Goal: Obtain resource: Obtain resource

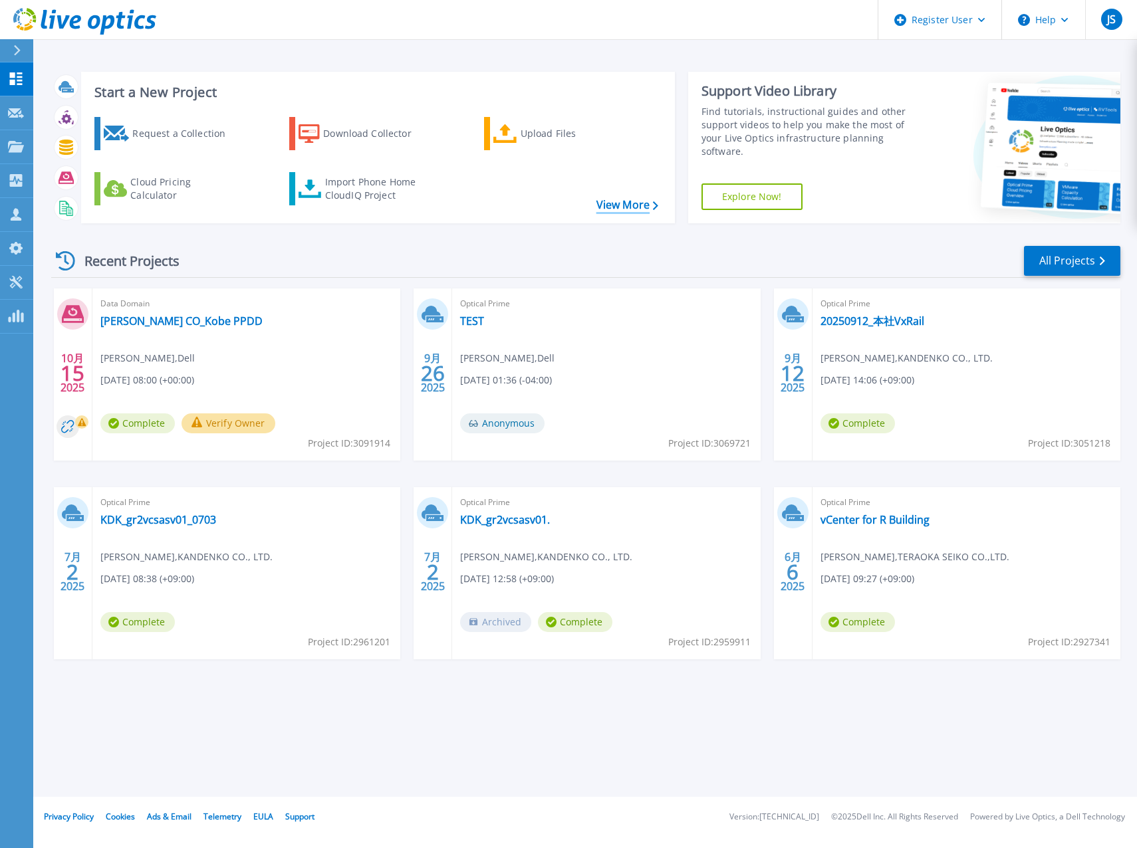
click at [621, 211] on link "View More" at bounding box center [627, 205] width 62 height 13
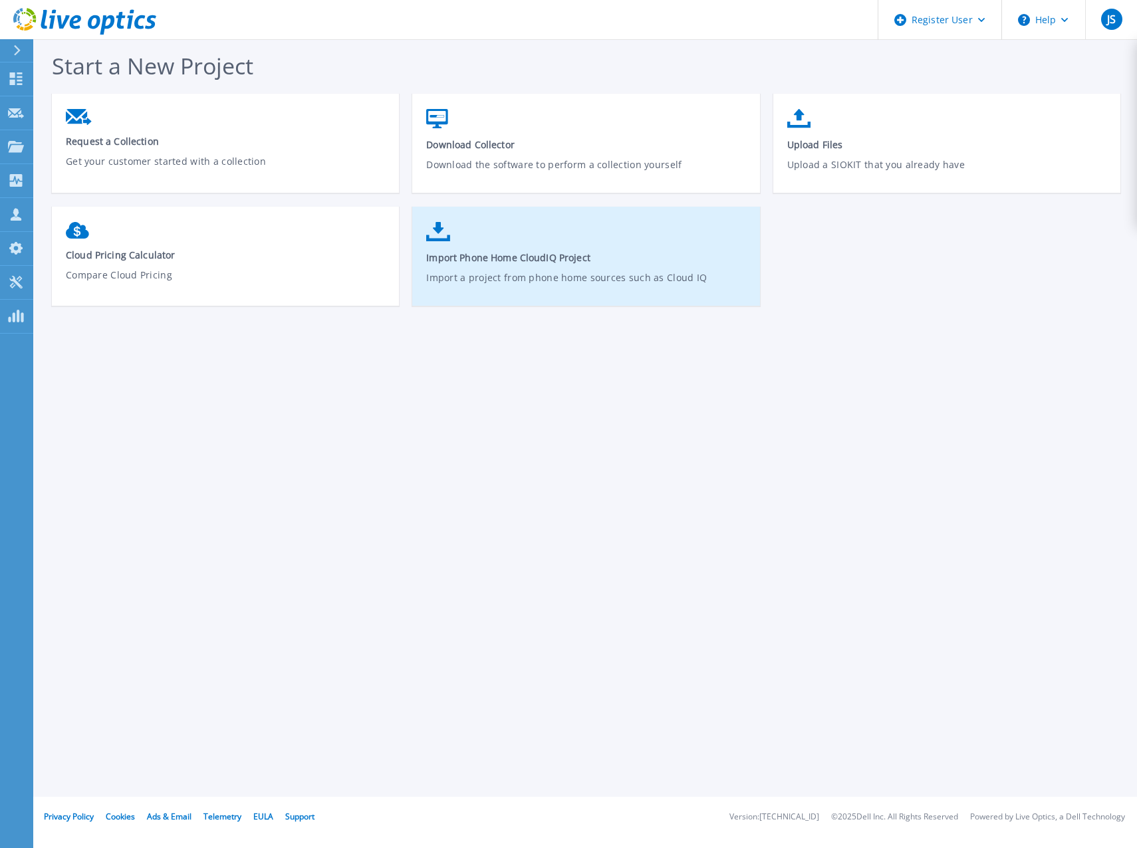
click at [560, 249] on link "Import Phone Home CloudIQ Project Import a project from phone home sources such…" at bounding box center [585, 262] width 347 height 95
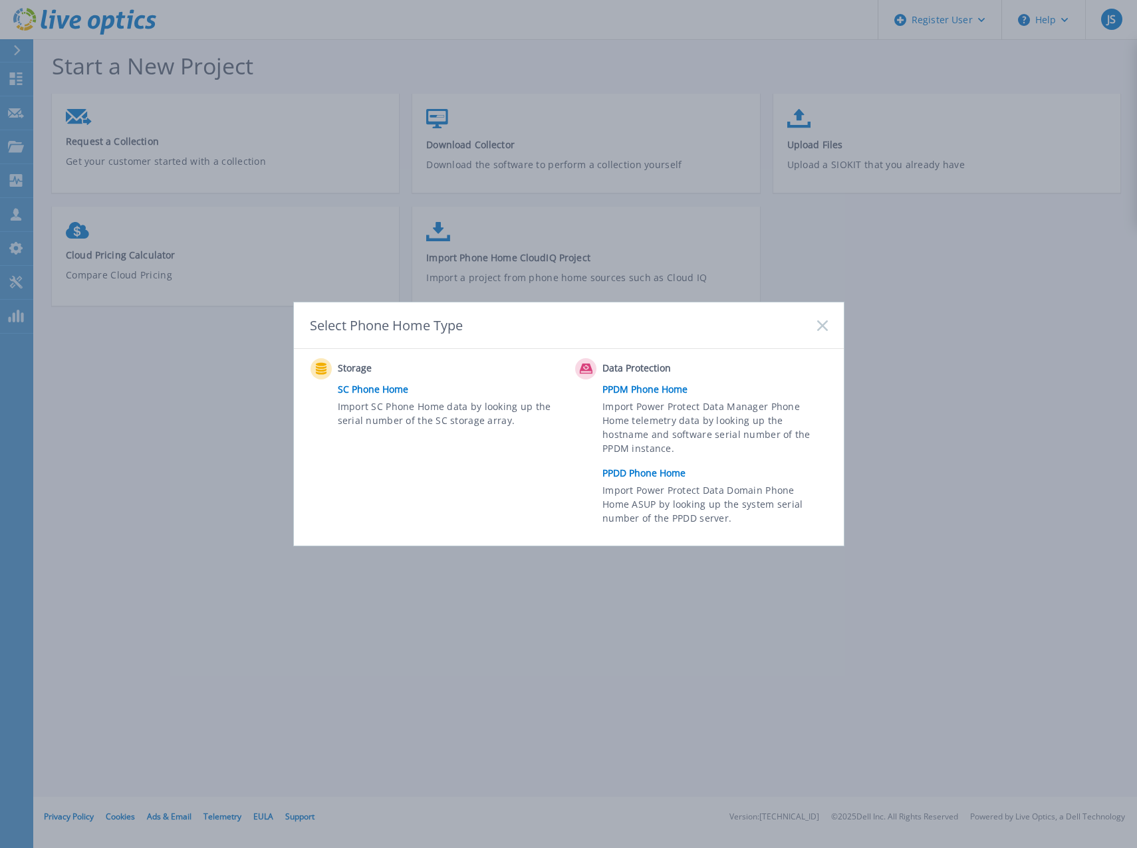
click at [639, 387] on link "PPDM Phone Home" at bounding box center [717, 390] width 231 height 20
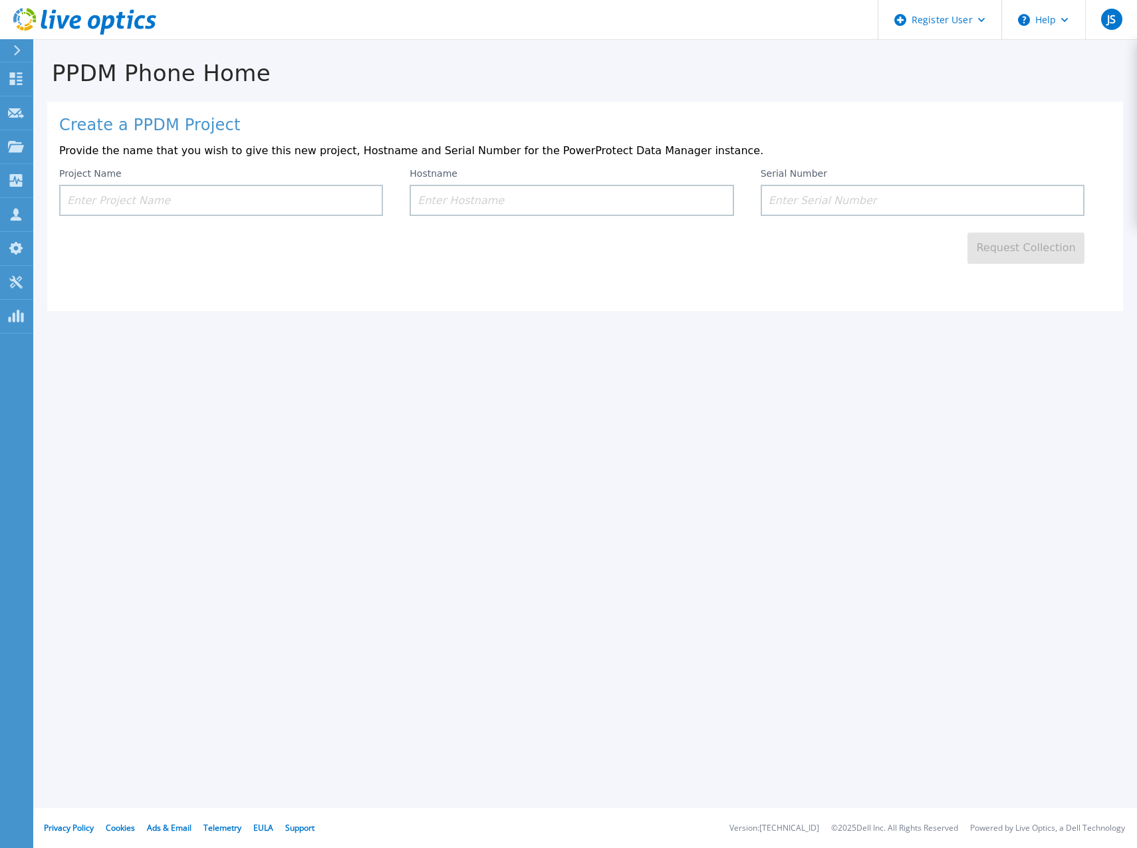
click at [845, 186] on input at bounding box center [922, 200] width 324 height 31
paste input "ELMPPD072504Z1"
type input "ELMPPD072504Z1"
click at [515, 201] on input at bounding box center [571, 200] width 324 height 31
click at [223, 207] on input at bounding box center [221, 200] width 324 height 31
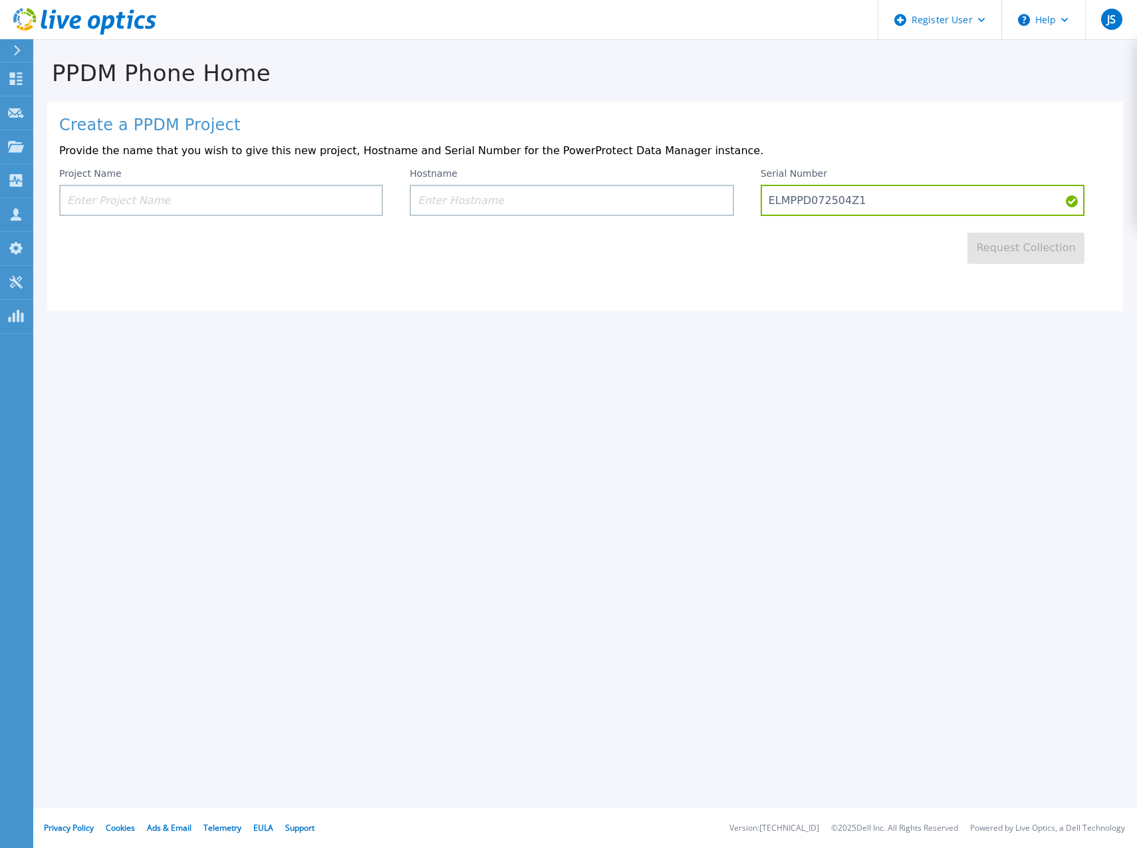
click at [358, 72] on h1 "PPDM Phone Home" at bounding box center [584, 73] width 1103 height 26
click at [449, 197] on input at bounding box center [571, 200] width 324 height 31
paste input "h00072281"
type input "h00072281"
click at [294, 197] on input at bounding box center [221, 200] width 324 height 31
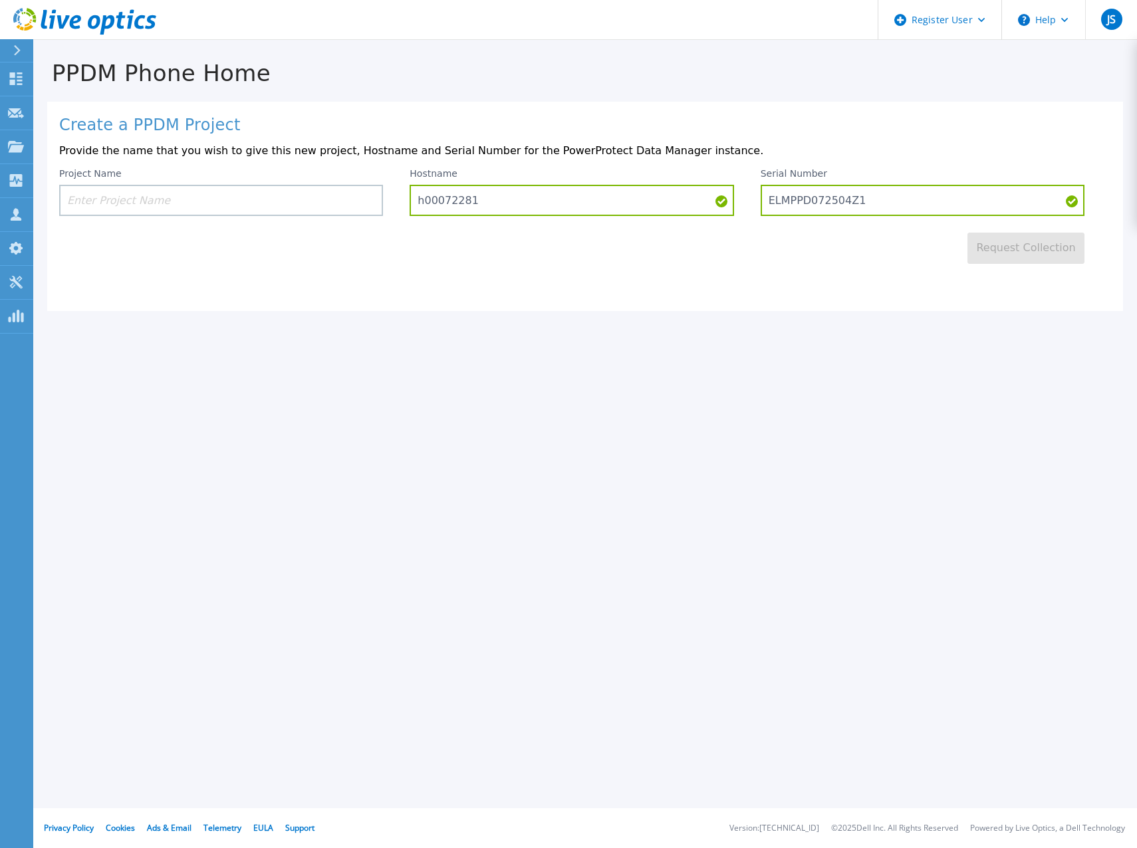
paste input "h00072281"
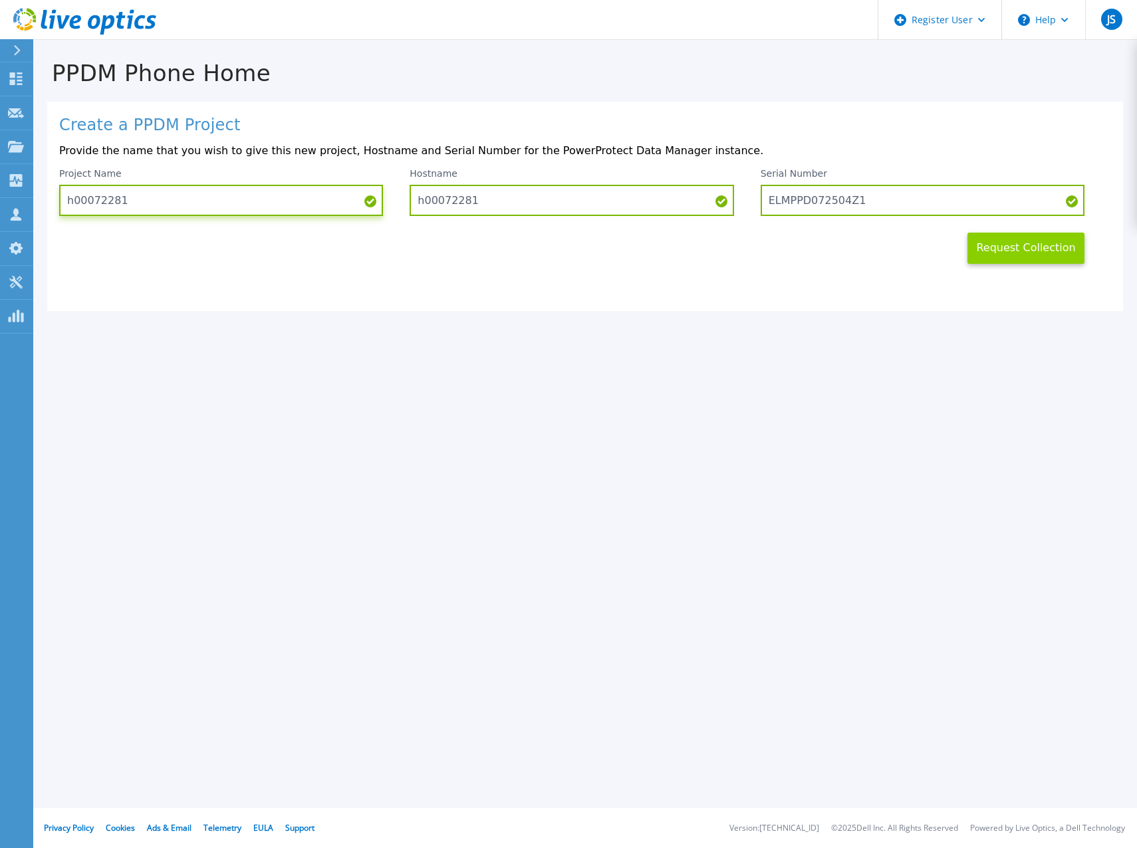
type input "h00072281"
click at [1003, 261] on button "Request Collection" at bounding box center [1025, 248] width 117 height 31
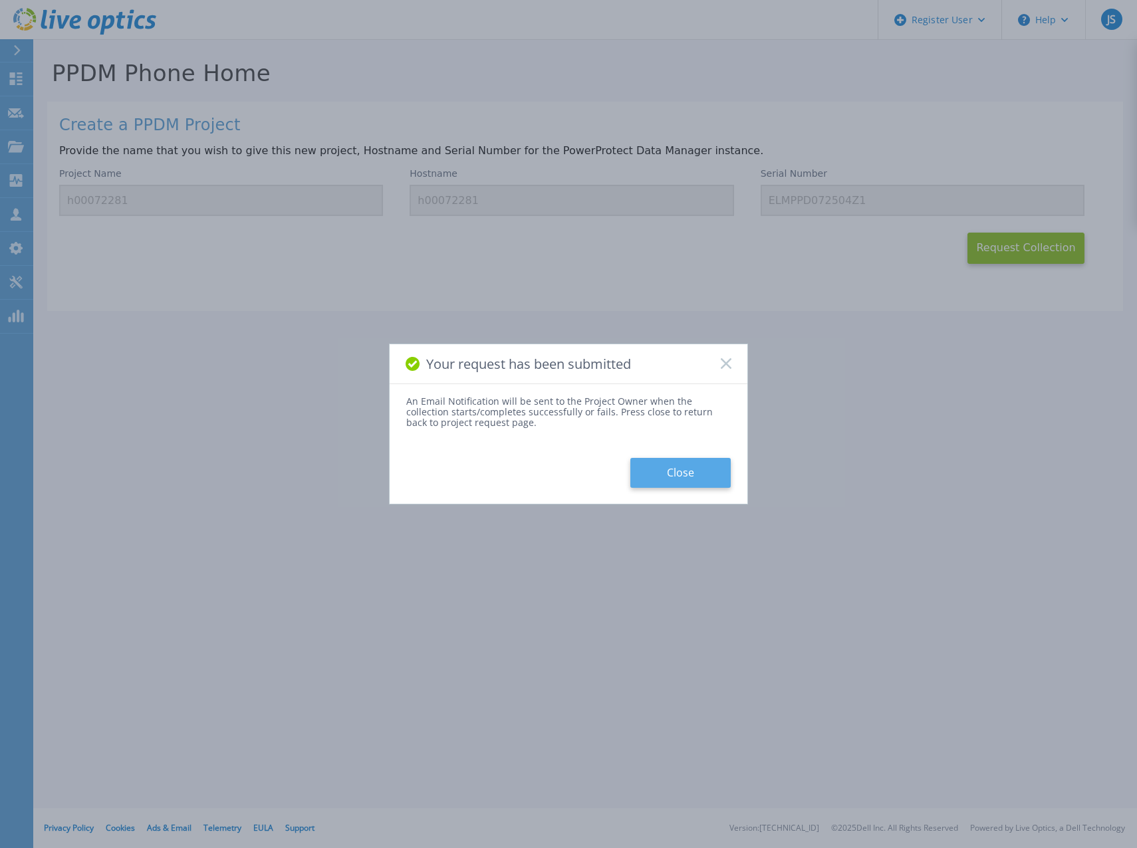
click at [656, 473] on button "Close" at bounding box center [680, 473] width 100 height 30
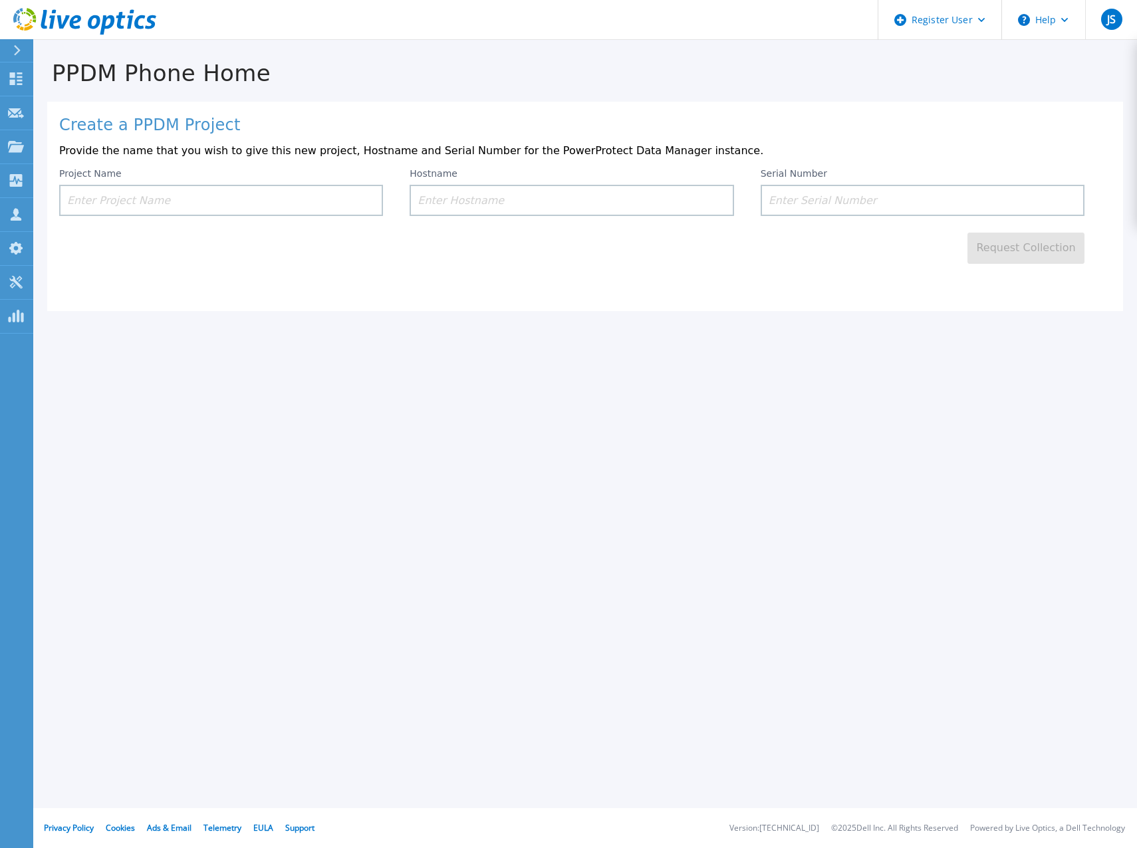
click at [49, 15] on icon at bounding box center [84, 21] width 143 height 27
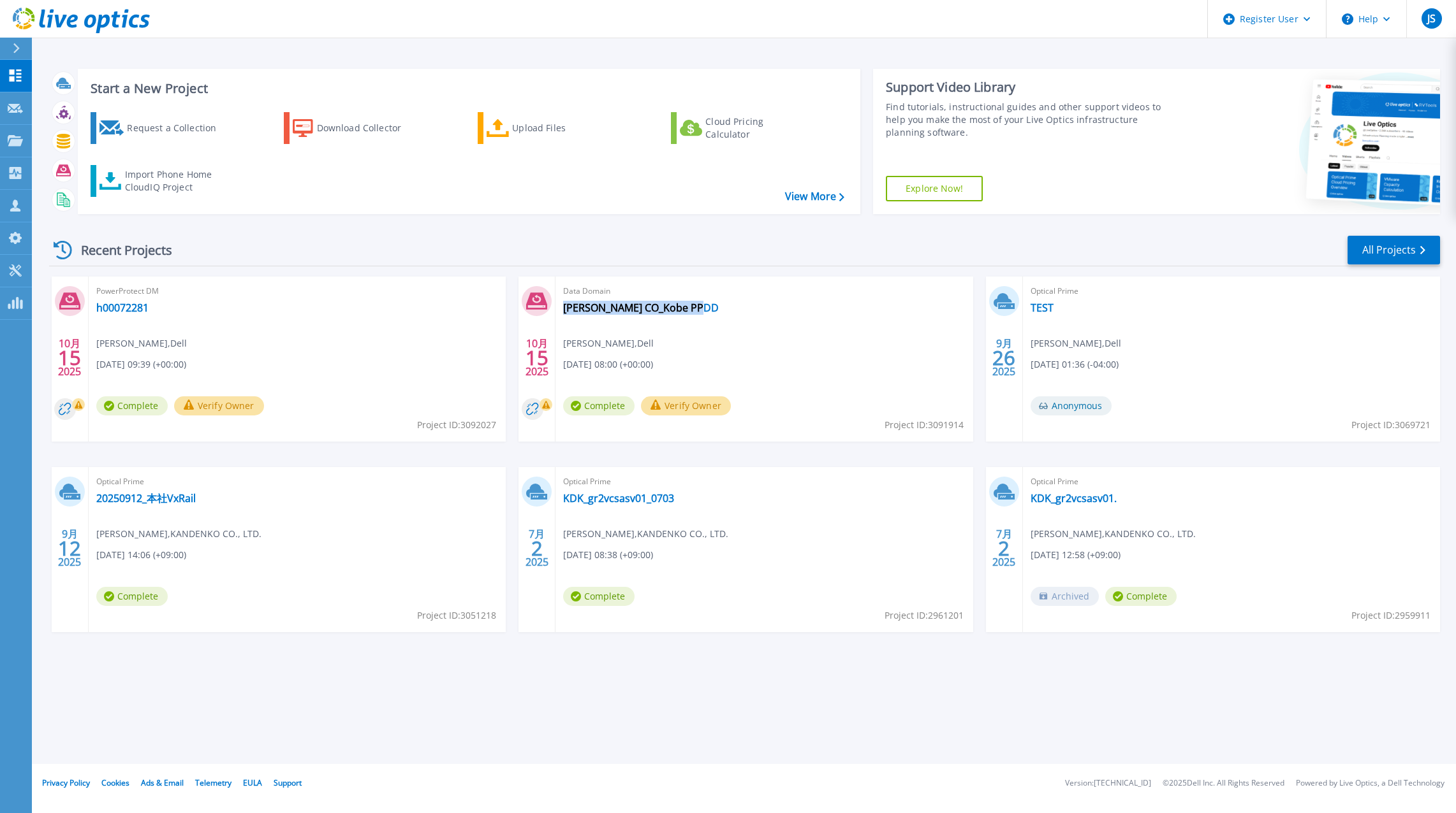
drag, startPoint x: 715, startPoint y: 308, endPoint x: 711, endPoint y: 314, distance: 7.2
click at [711, 314] on div "Data Domain TAIYO YUDEN CO_Kobe PPDD Junichi Shimizu , Dell 10/15/2025, 08:00 (…" at bounding box center [763, 360] width 417 height 165
copy div "TAIYO YUDEN CO_Kobe PPDD"
click at [124, 310] on link "h00072281" at bounding box center [122, 307] width 53 height 12
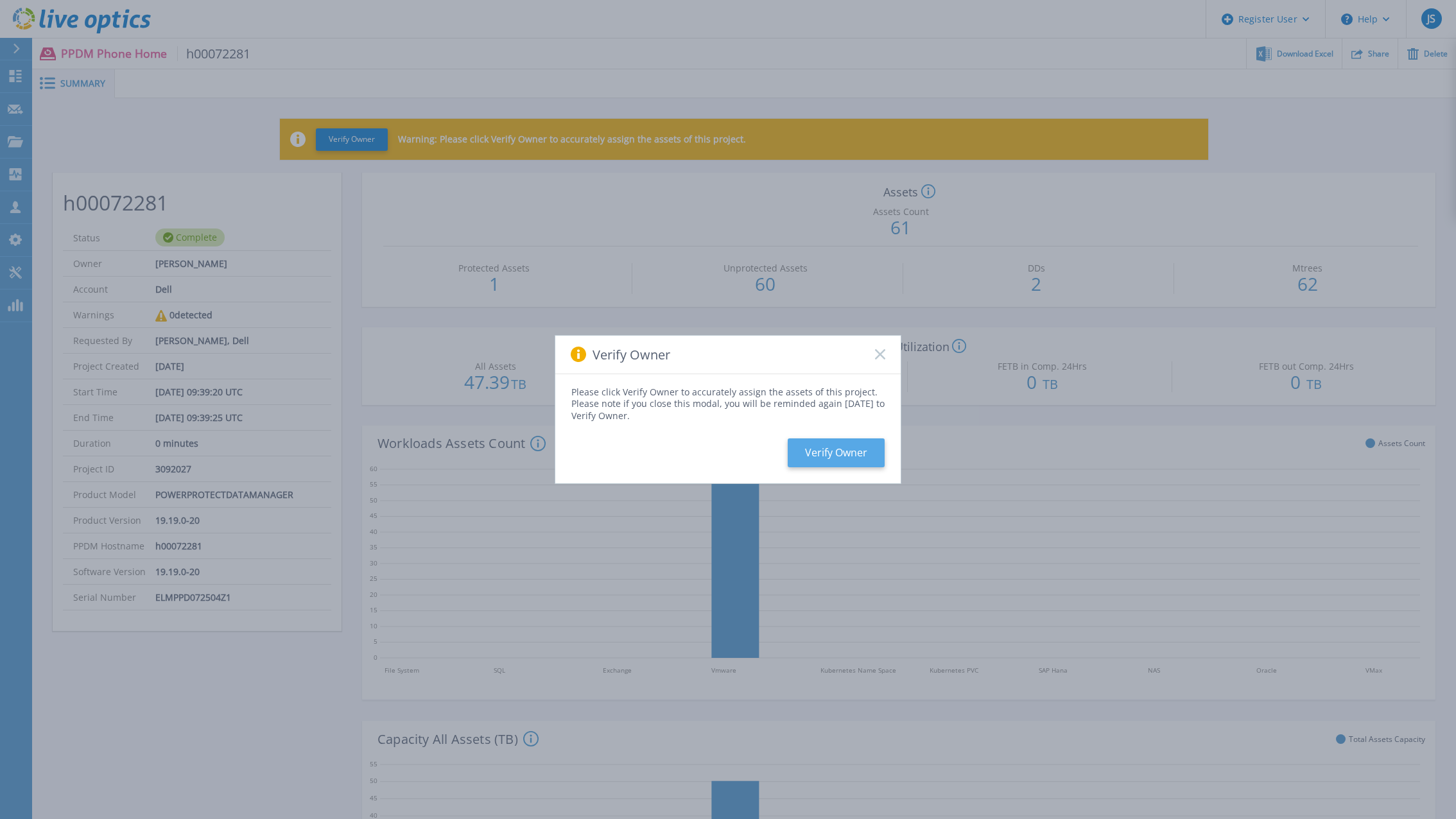
click at [830, 451] on button "Verify Owner" at bounding box center [836, 453] width 97 height 29
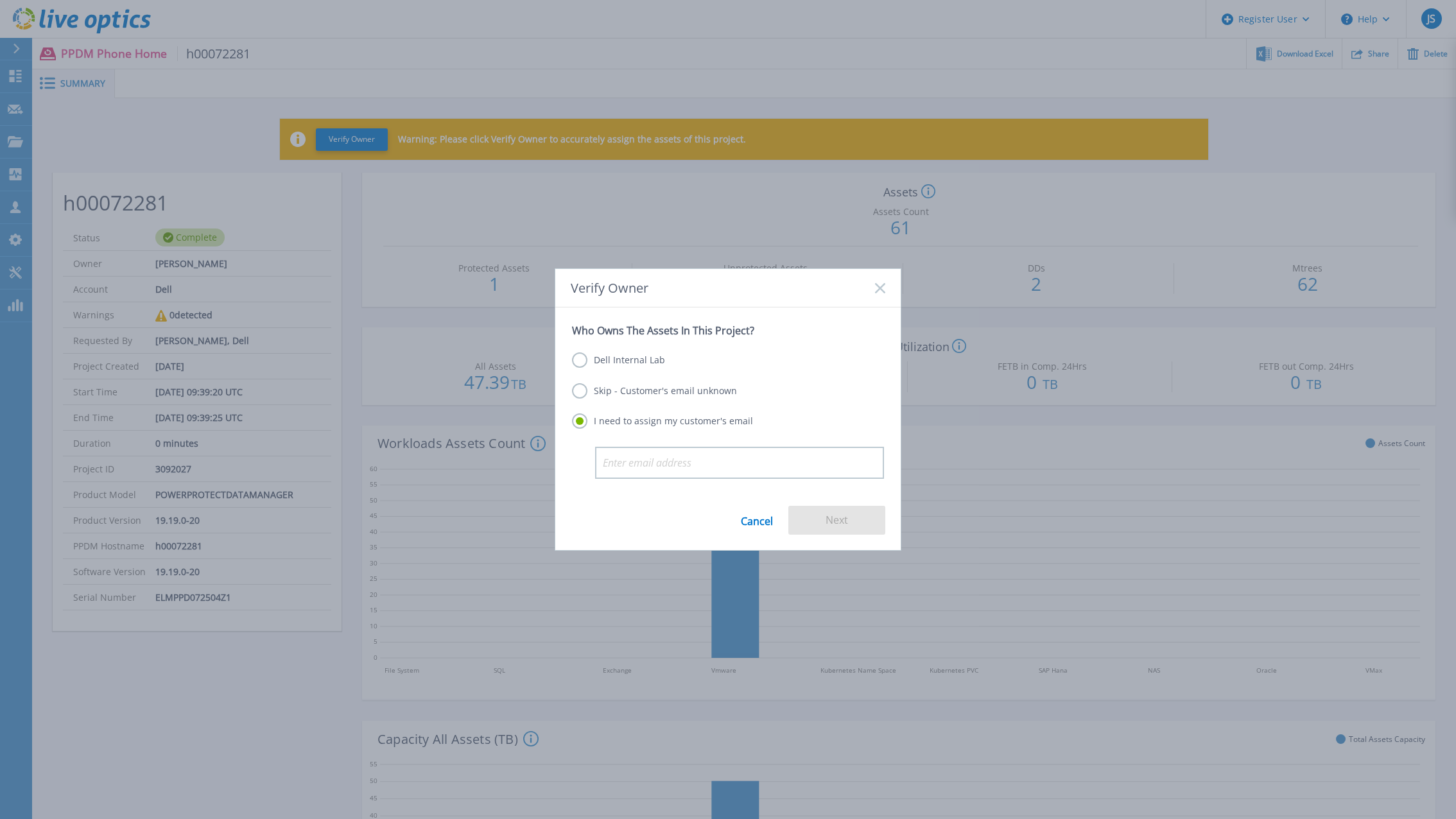
click at [659, 392] on label "Skip - Customer's email unknown" at bounding box center [654, 391] width 165 height 15
click at [0, 0] on input "Skip - Customer's email unknown" at bounding box center [0, 0] width 0 height 0
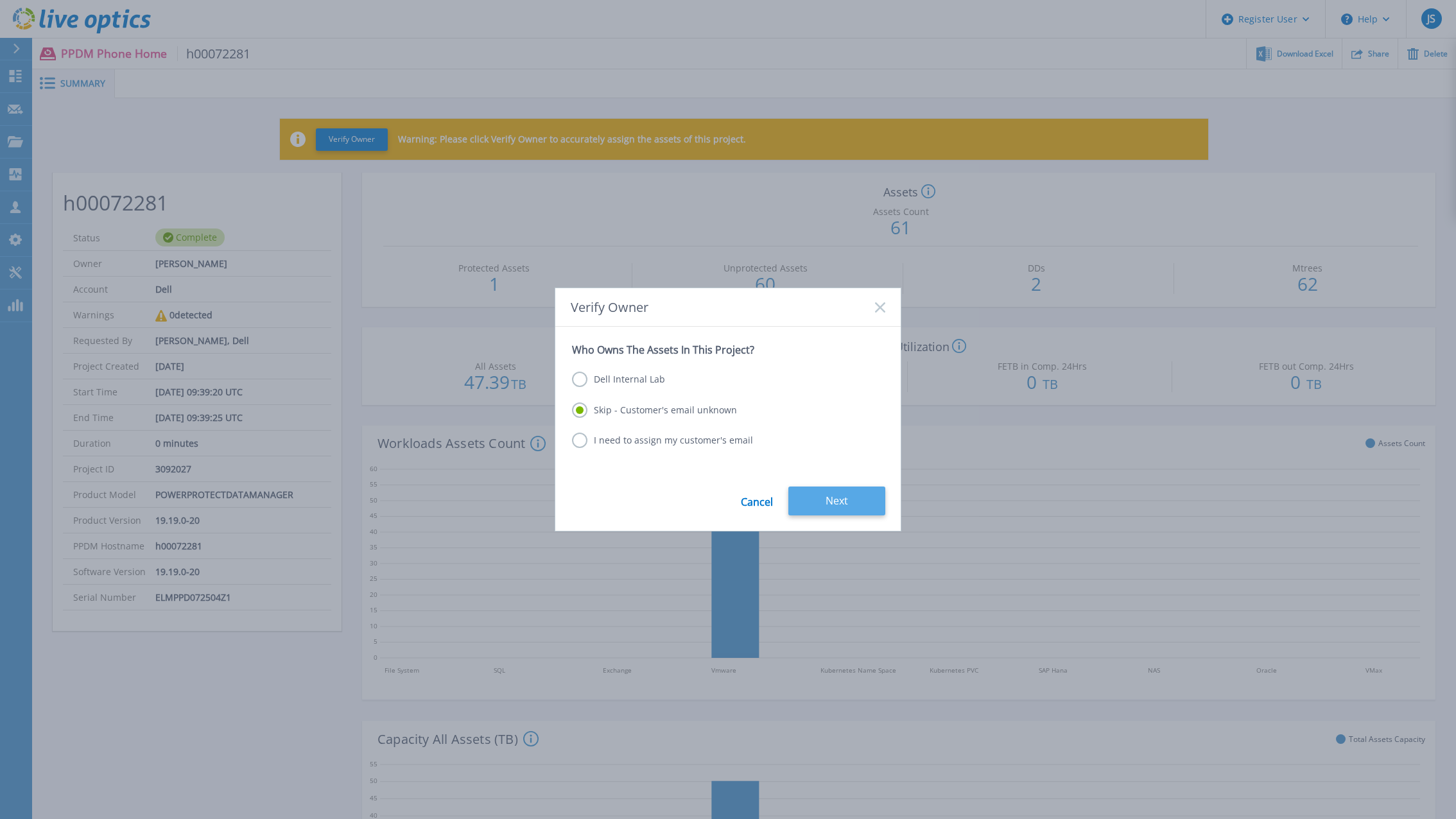
click at [826, 494] on button "Next" at bounding box center [836, 501] width 97 height 29
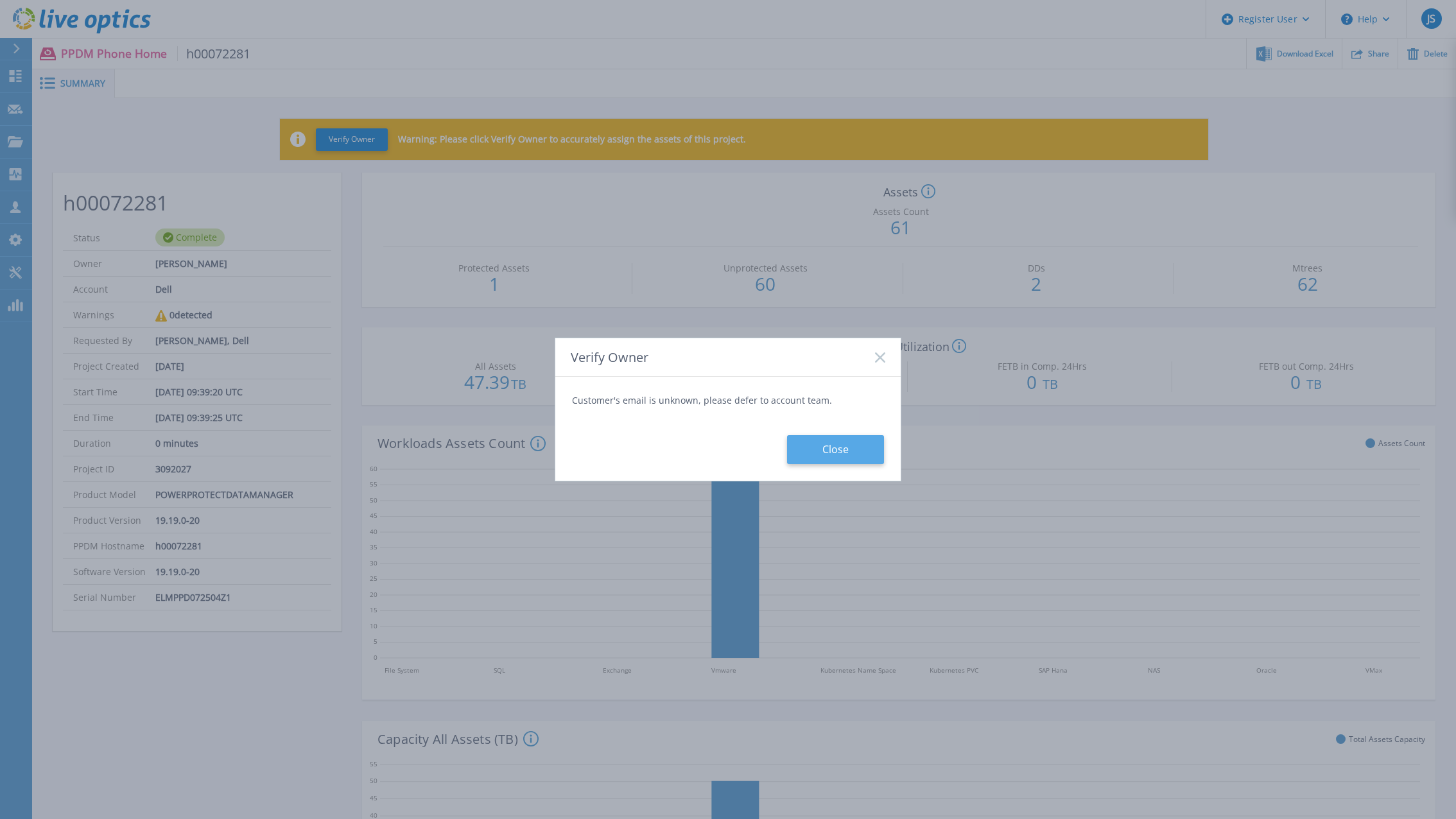
click at [833, 443] on button "Close" at bounding box center [835, 450] width 97 height 29
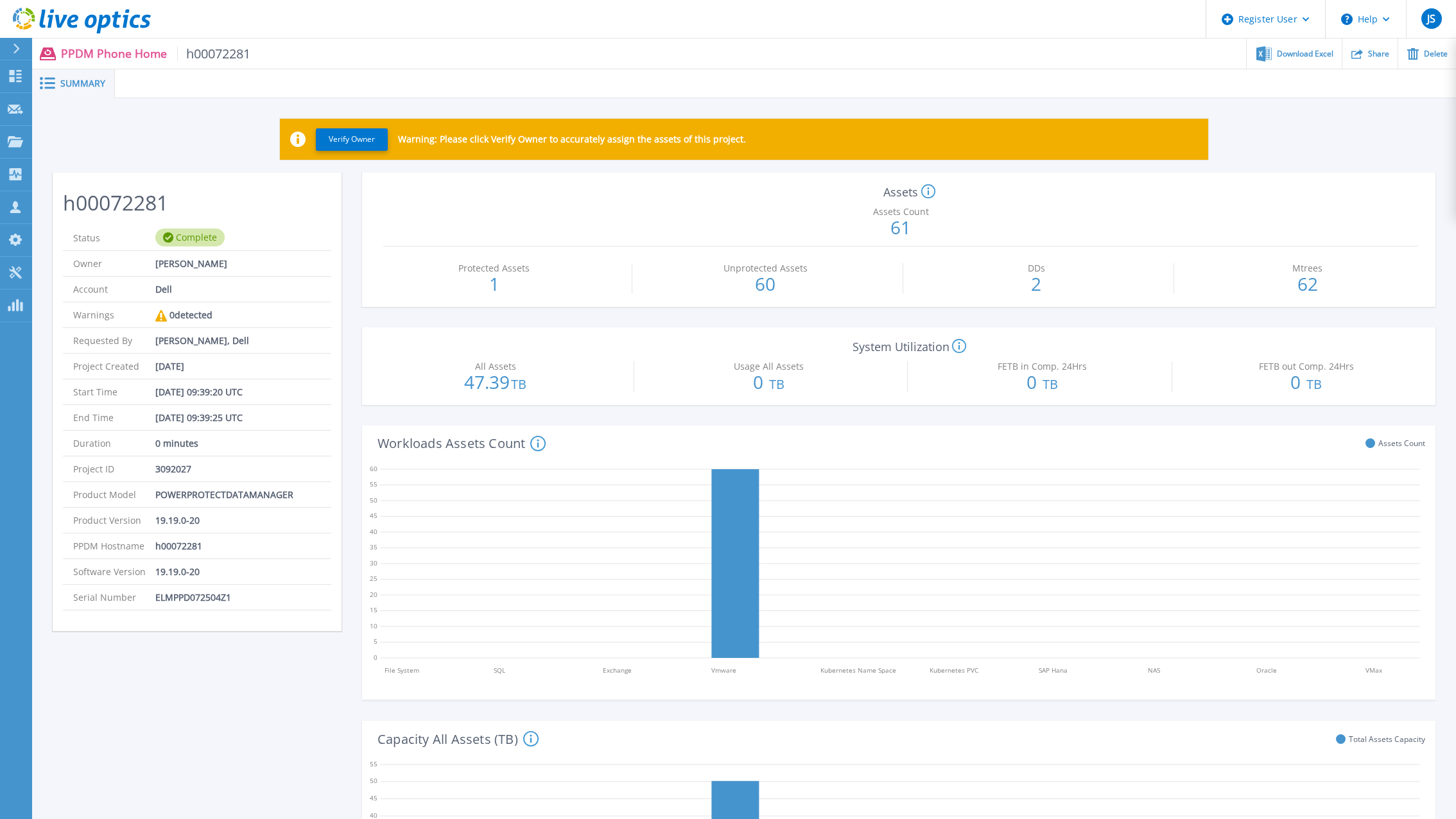
click at [198, 53] on span "h00072281" at bounding box center [213, 53] width 73 height 14
click at [200, 53] on span "h00072281" at bounding box center [213, 53] width 73 height 14
drag, startPoint x: 200, startPoint y: 53, endPoint x: 156, endPoint y: 81, distance: 52.2
click at [156, 81] on div at bounding box center [785, 84] width 1341 height 29
click at [78, 85] on span "Summary" at bounding box center [82, 83] width 45 height 9
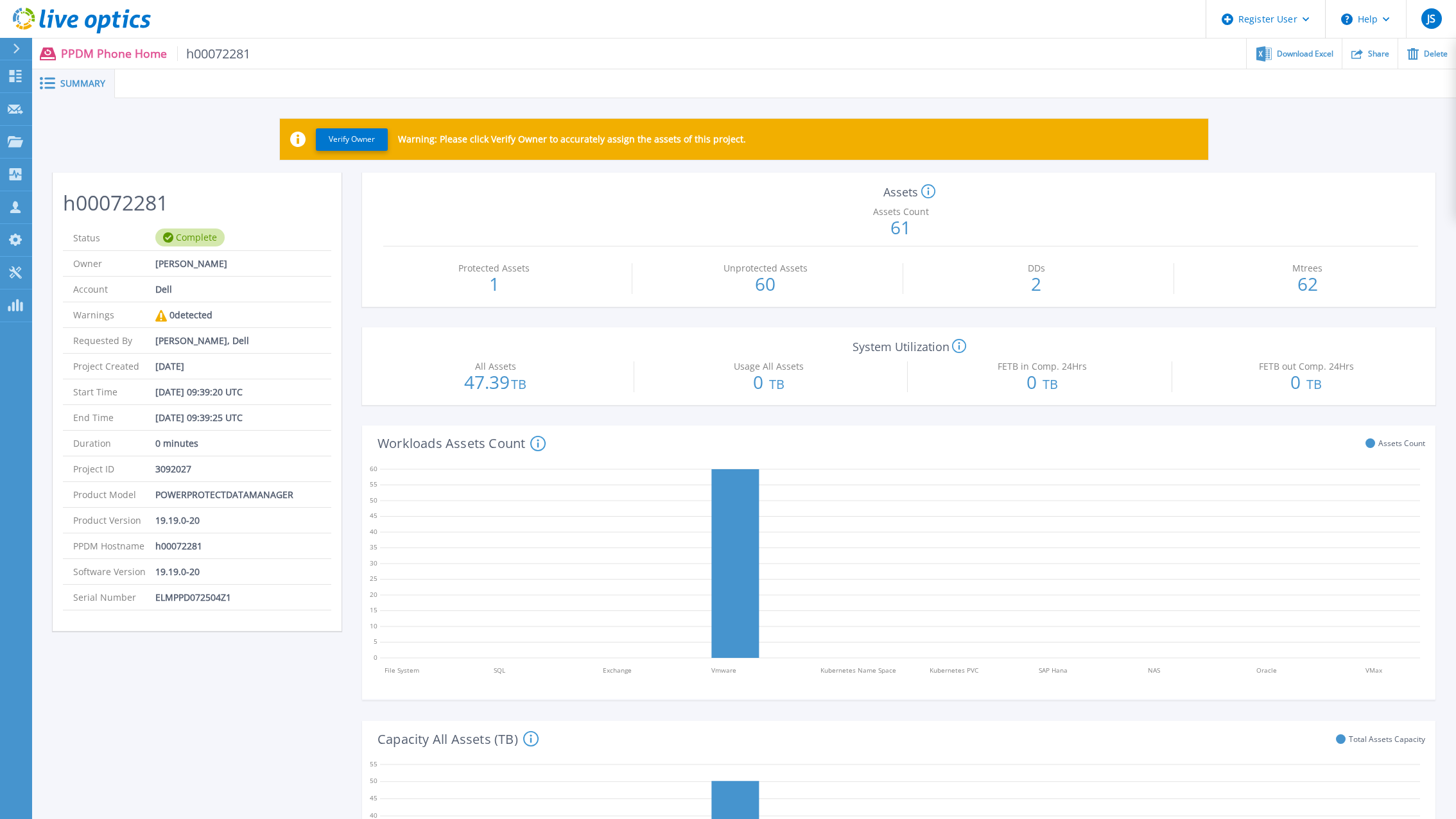
click at [30, 17] on icon at bounding box center [81, 20] width 138 height 26
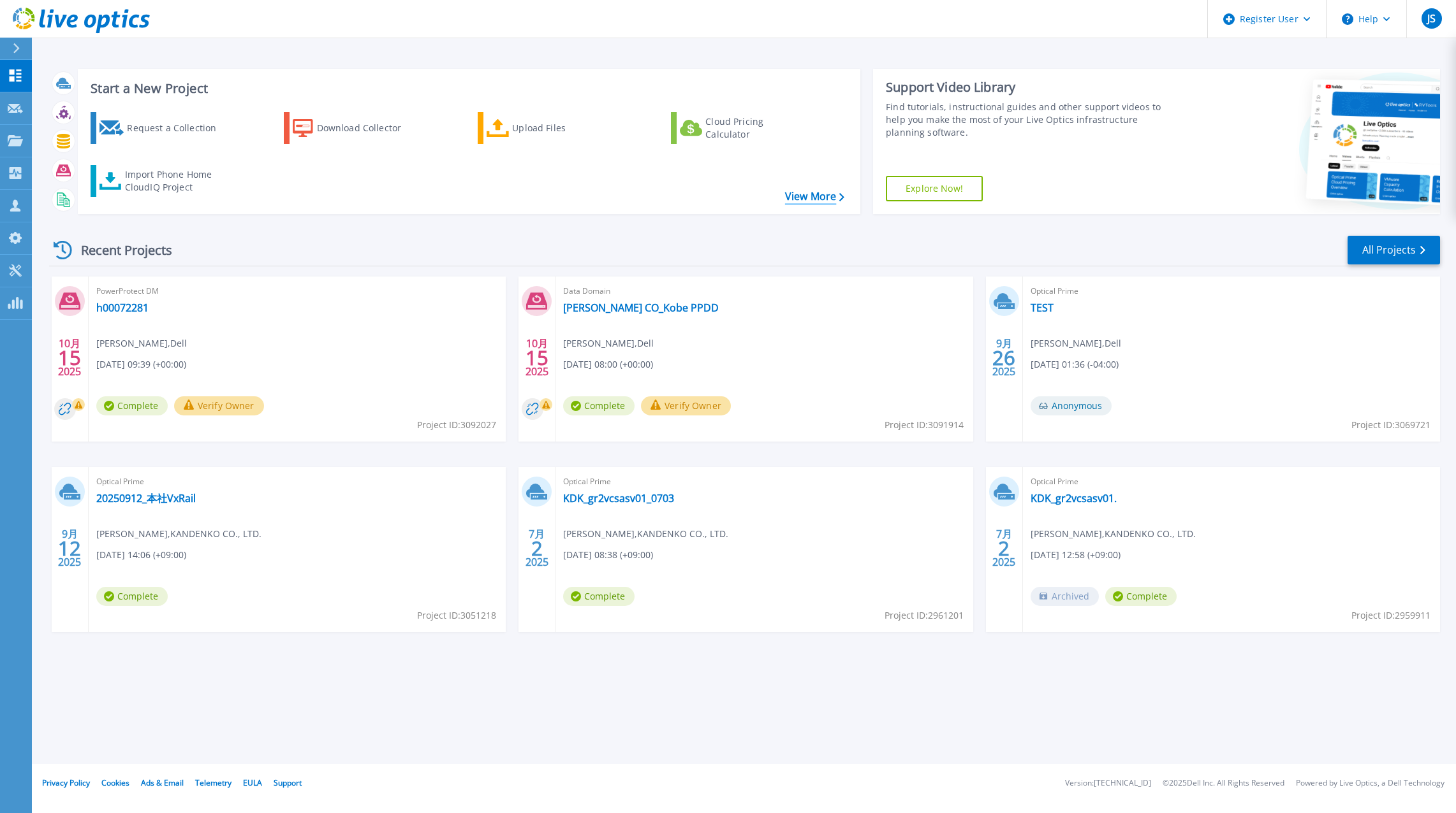
click at [806, 192] on link "View More" at bounding box center [814, 197] width 59 height 12
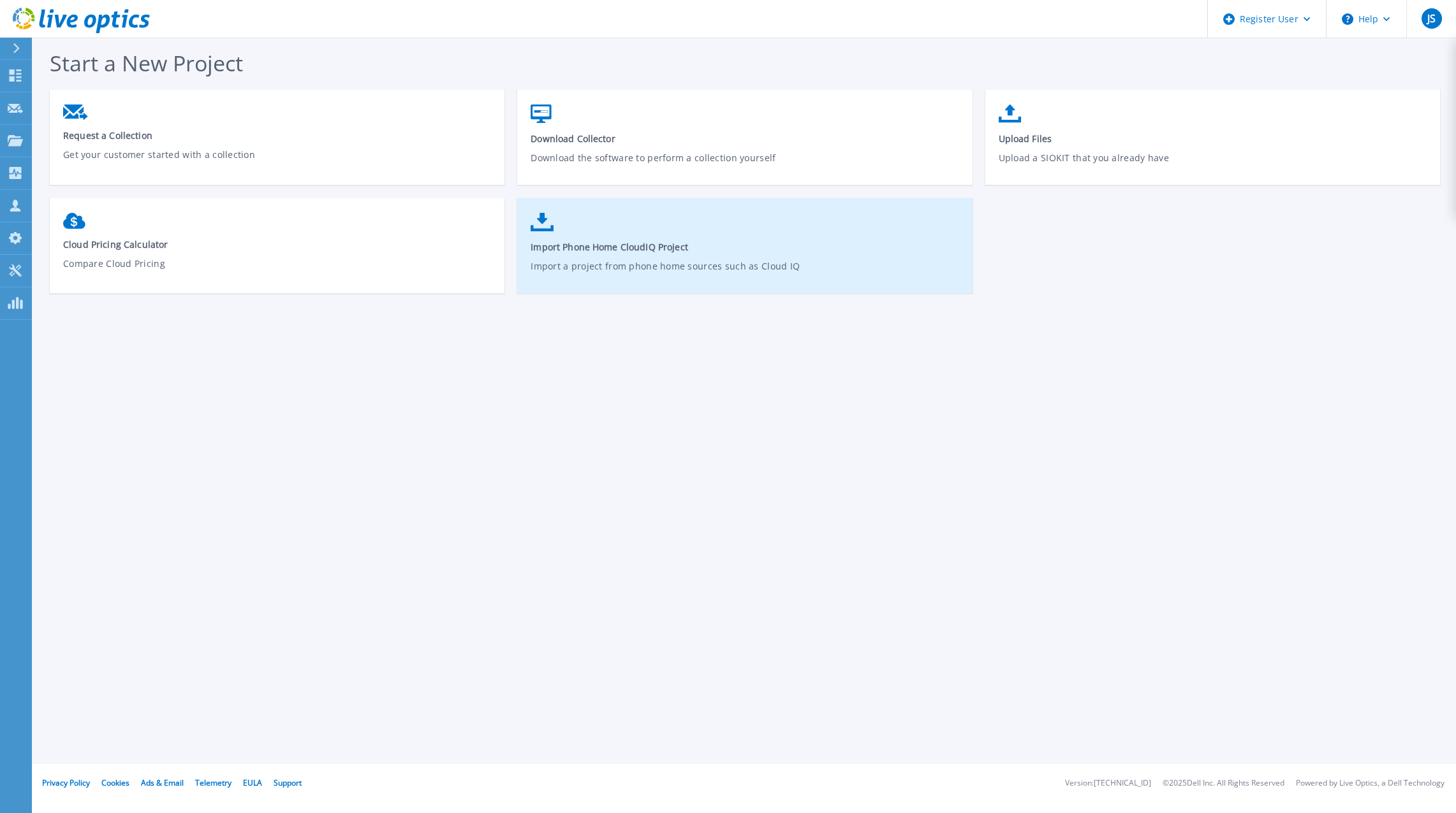
click at [673, 269] on p "Import a project from phone home sources such as Cloud IQ" at bounding box center [744, 274] width 429 height 30
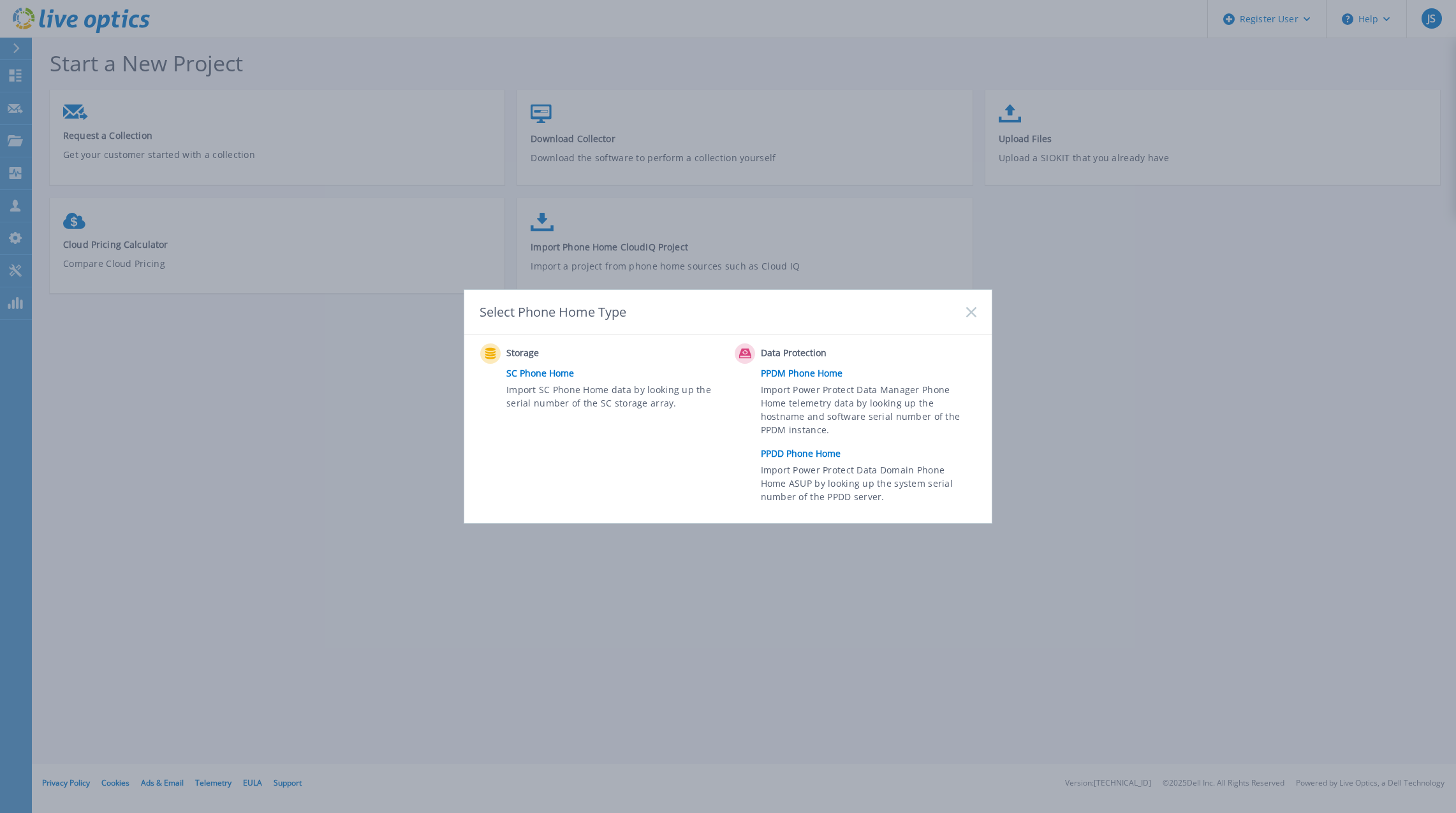
click at [807, 374] on link "PPDM Phone Home" at bounding box center [871, 374] width 222 height 19
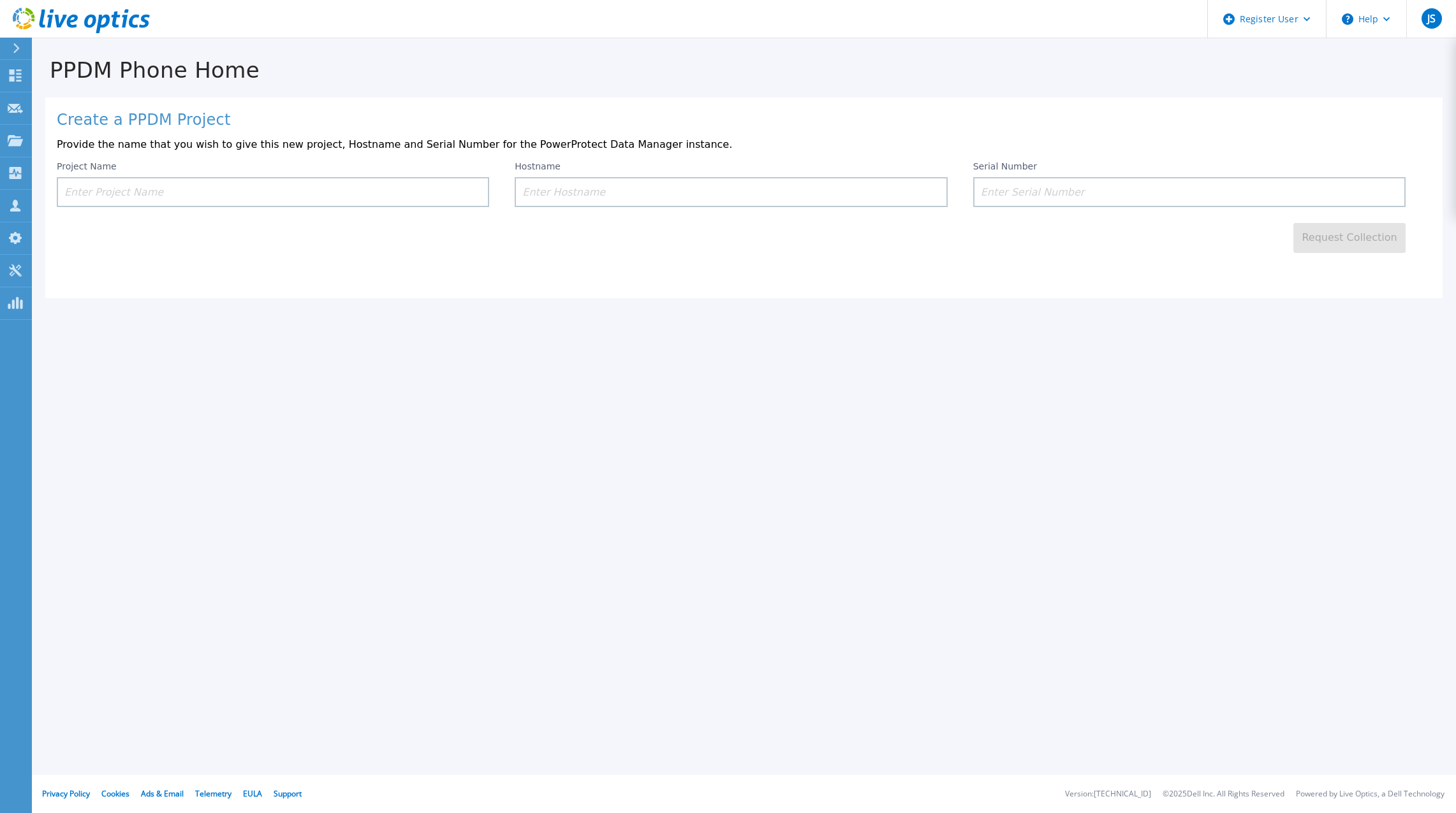
click at [205, 195] on input at bounding box center [272, 192] width 433 height 30
paste input "[PERSON_NAME] CO_Kobe PPDM"
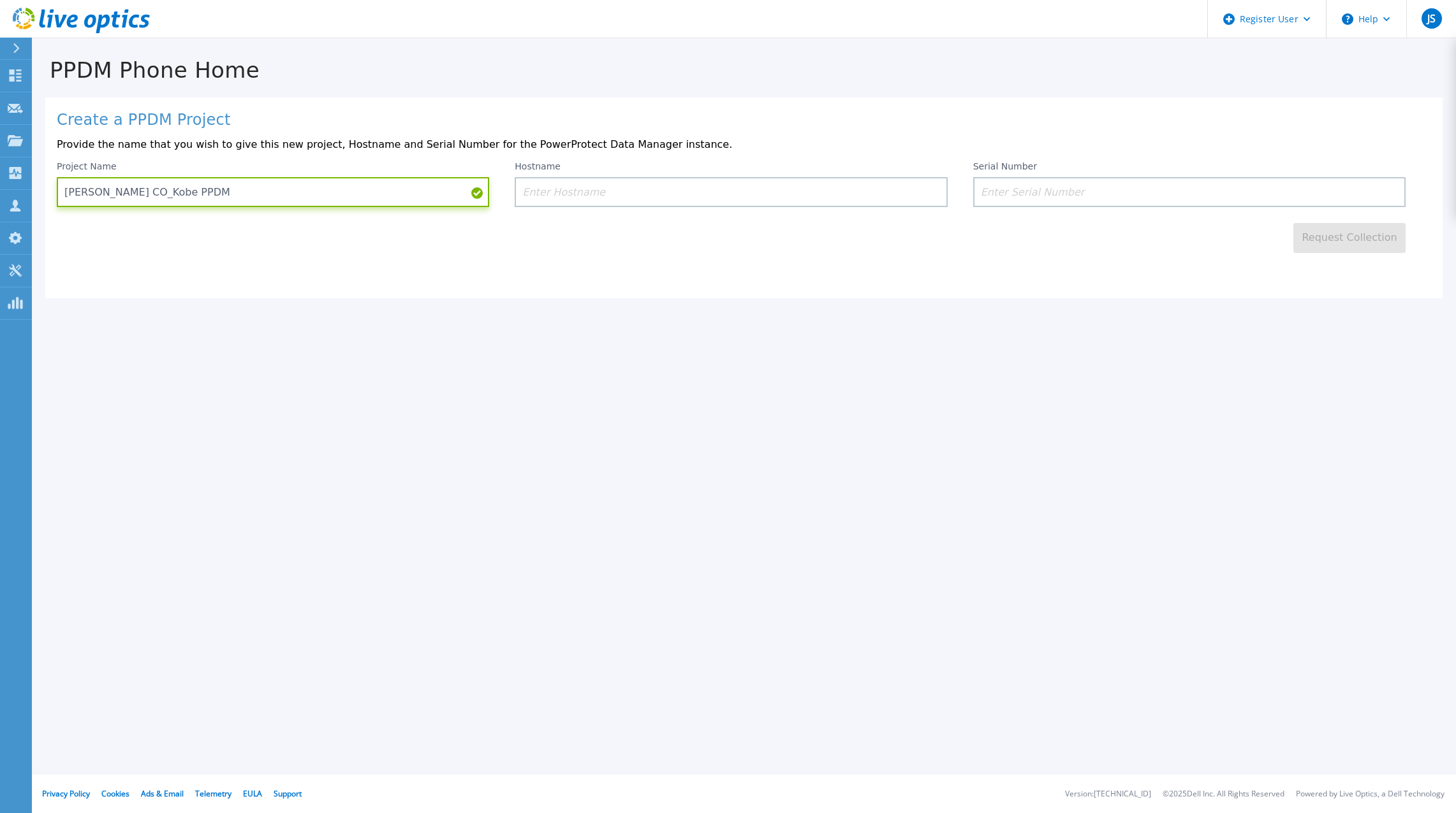
type input "[PERSON_NAME] CO_Kobe PPDM"
click at [601, 191] on input at bounding box center [730, 192] width 433 height 30
click at [975, 194] on input at bounding box center [1188, 192] width 433 height 30
click at [1012, 189] on input at bounding box center [1188, 192] width 433 height 30
paste input "ELMPPD072504Z1"
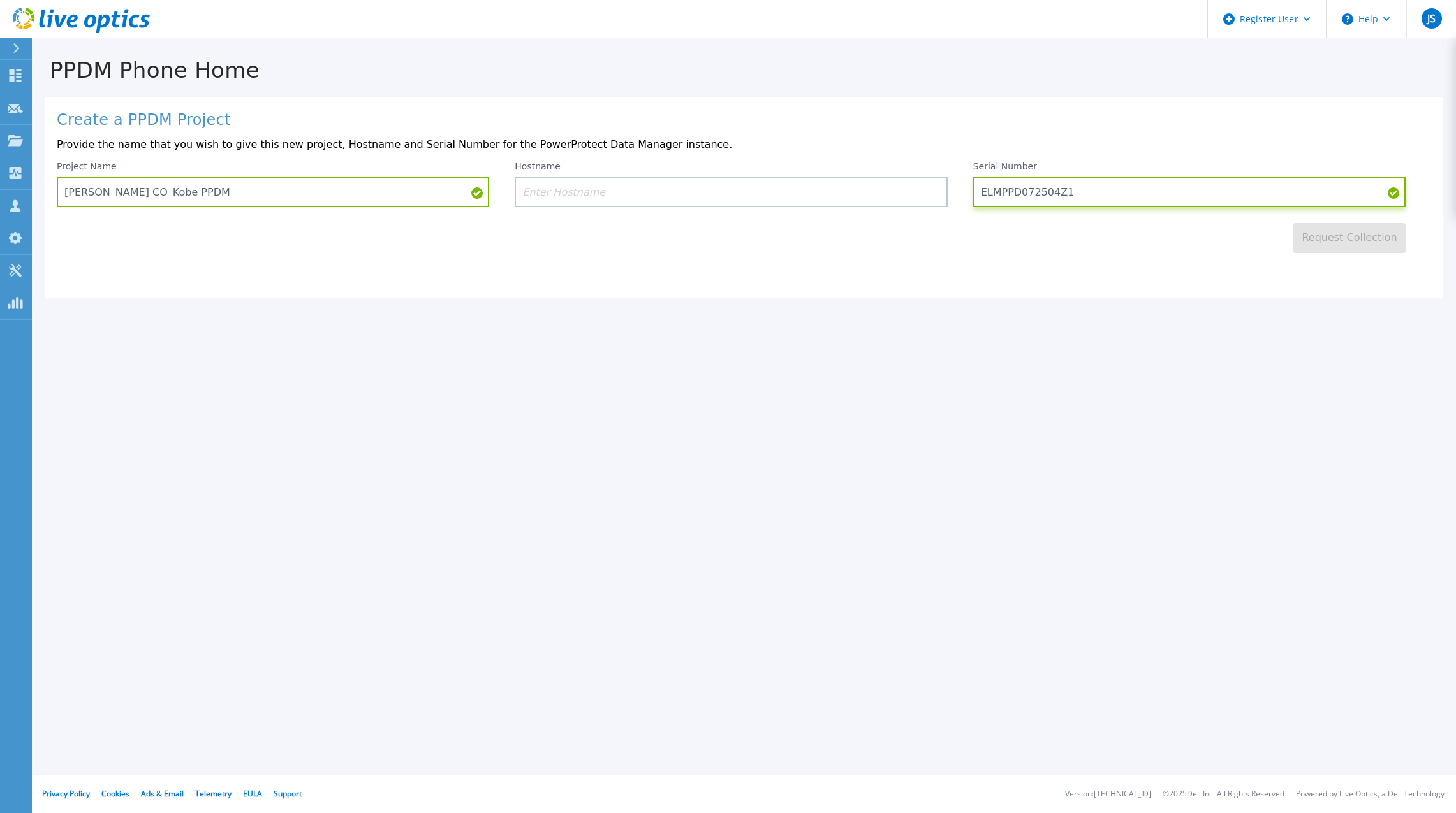
type input "ELMPPD072504Z1"
click at [839, 189] on input at bounding box center [730, 192] width 433 height 30
click at [845, 187] on input at bounding box center [730, 192] width 433 height 30
paste input "h00072281"
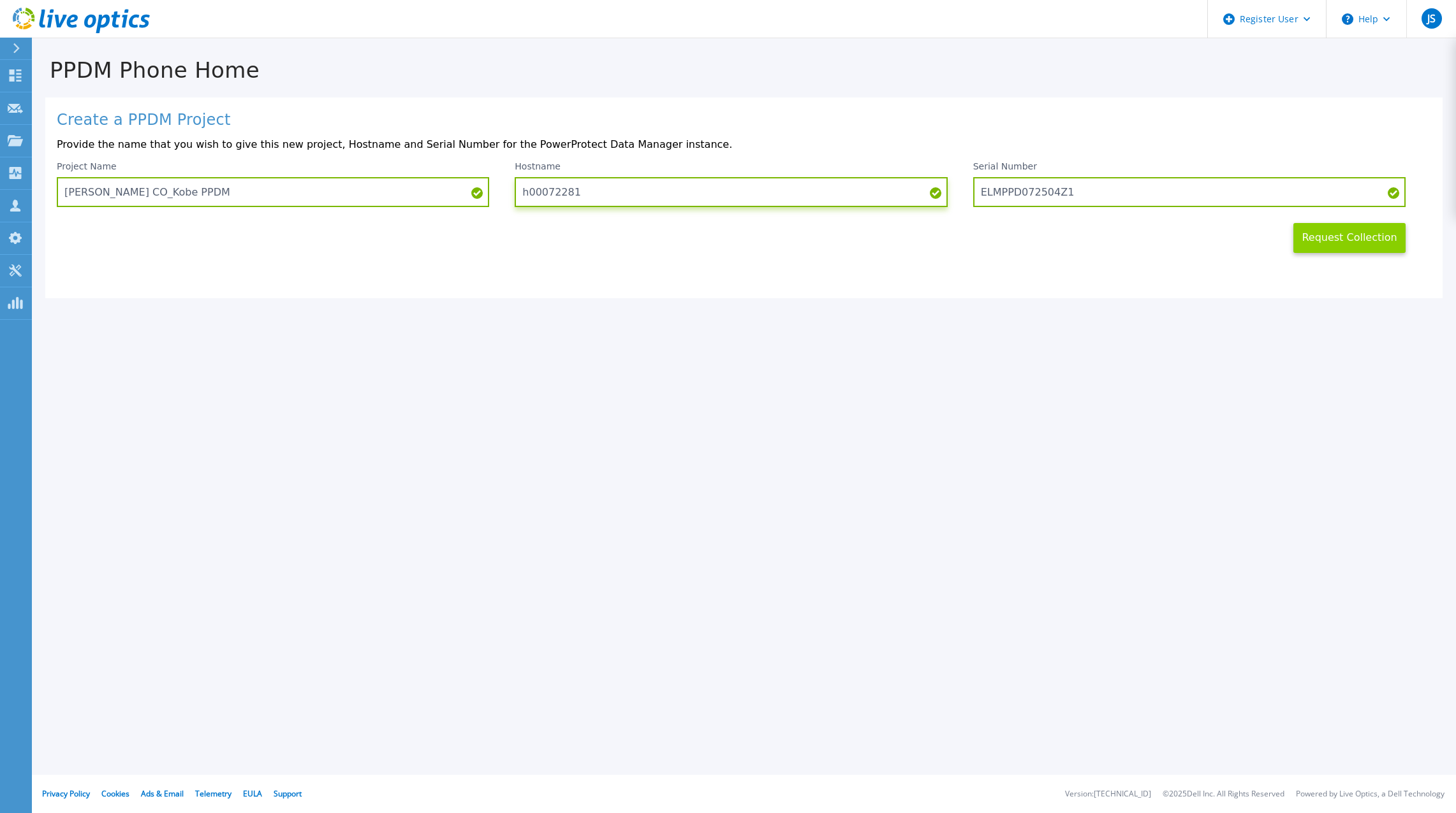
type input "h00072281"
click at [1365, 241] on button "Request Collection" at bounding box center [1349, 238] width 112 height 30
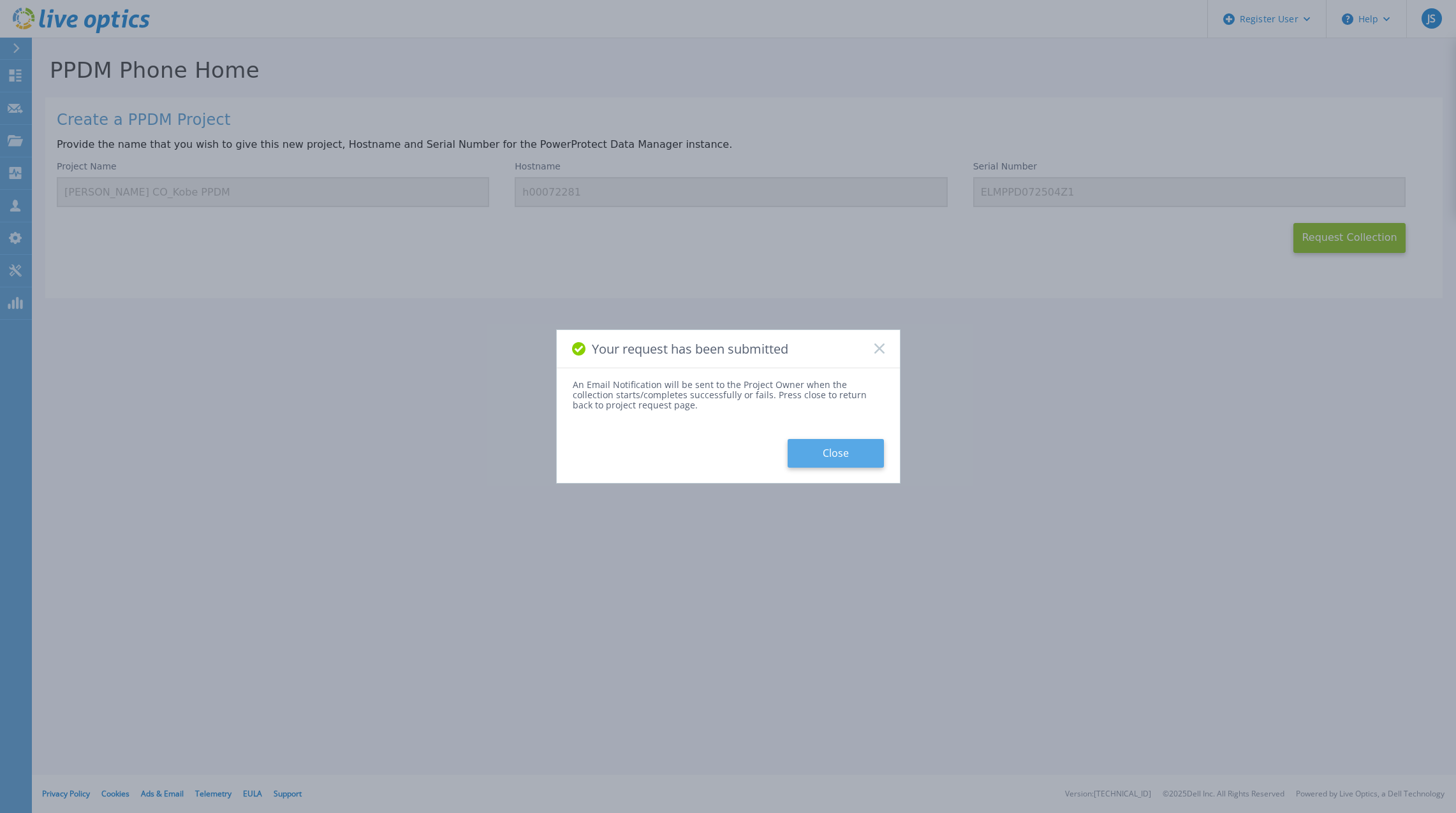
click at [833, 456] on button "Close" at bounding box center [835, 453] width 96 height 29
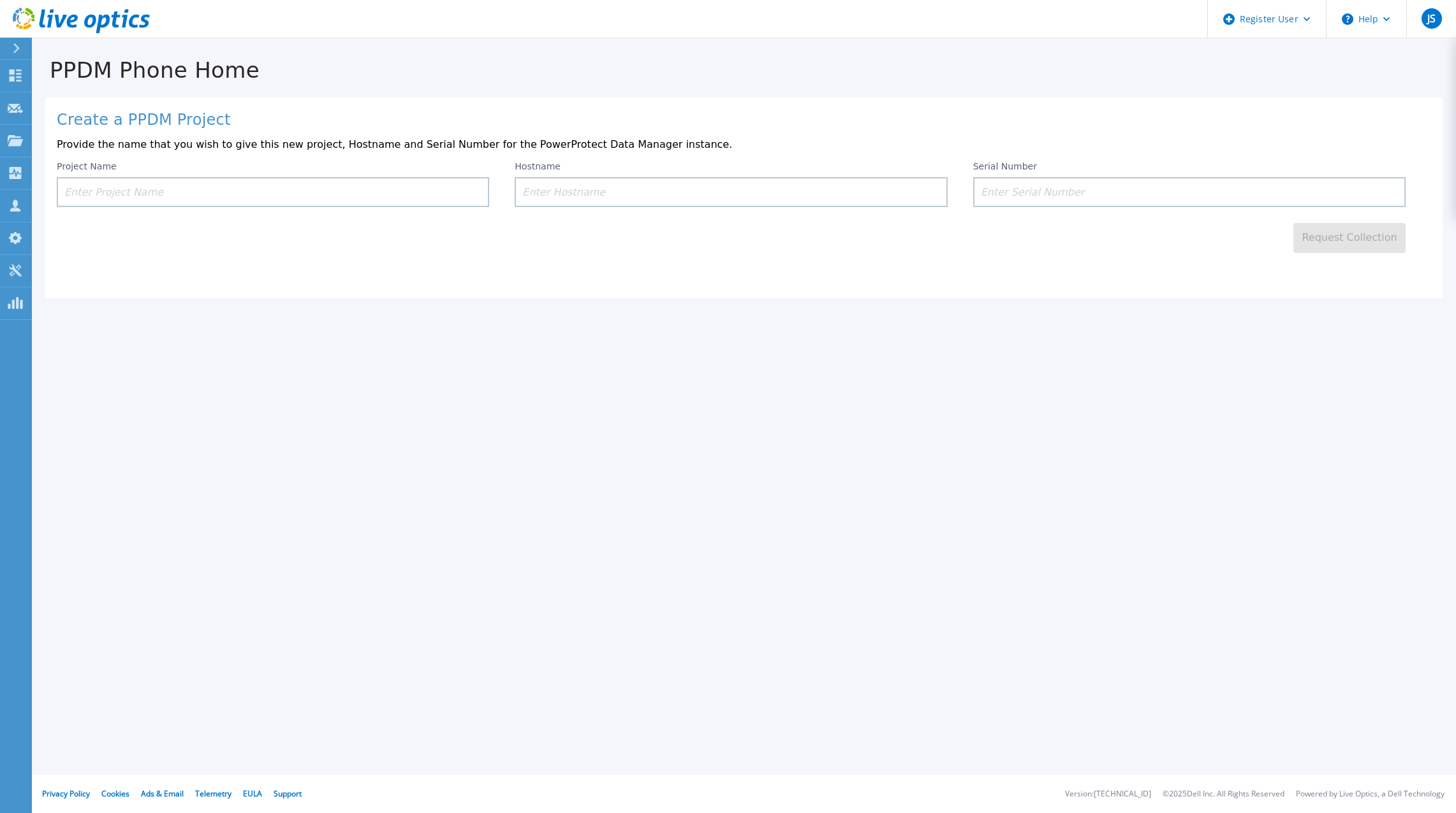
click at [44, 23] on icon at bounding box center [81, 20] width 137 height 26
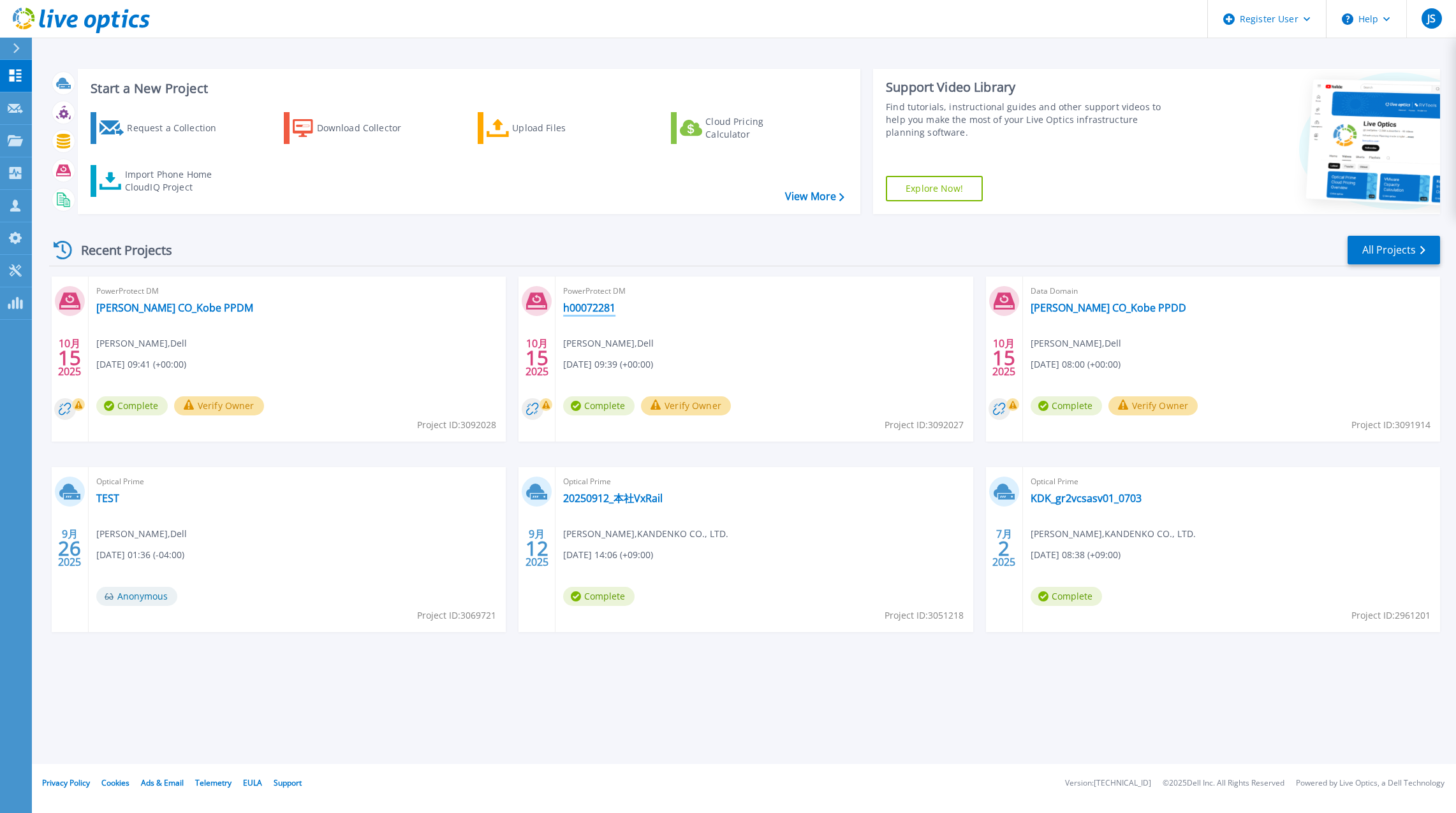
click at [589, 310] on link "h00072281" at bounding box center [589, 307] width 53 height 12
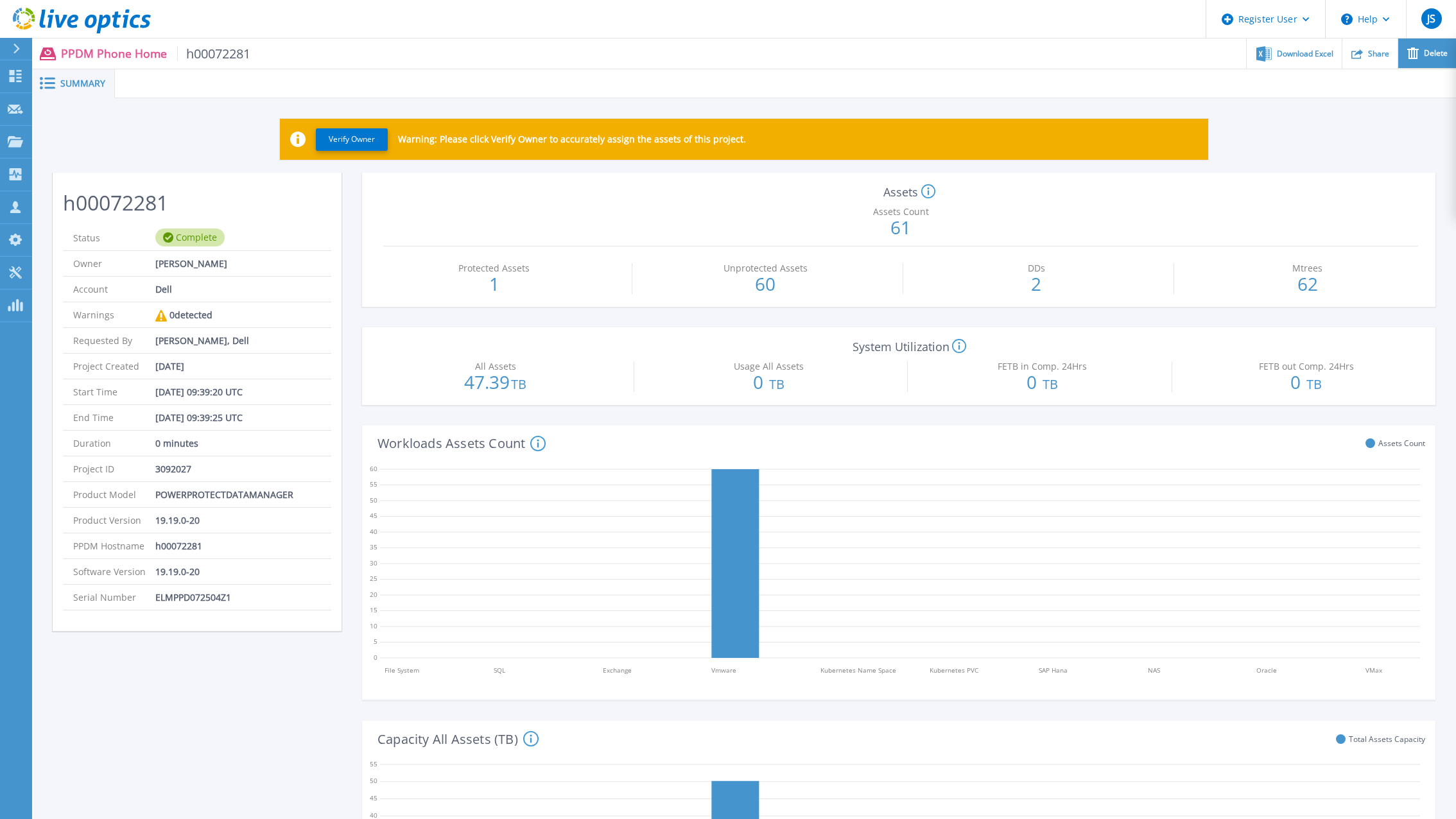
click at [1411, 56] on icon at bounding box center [1413, 53] width 12 height 12
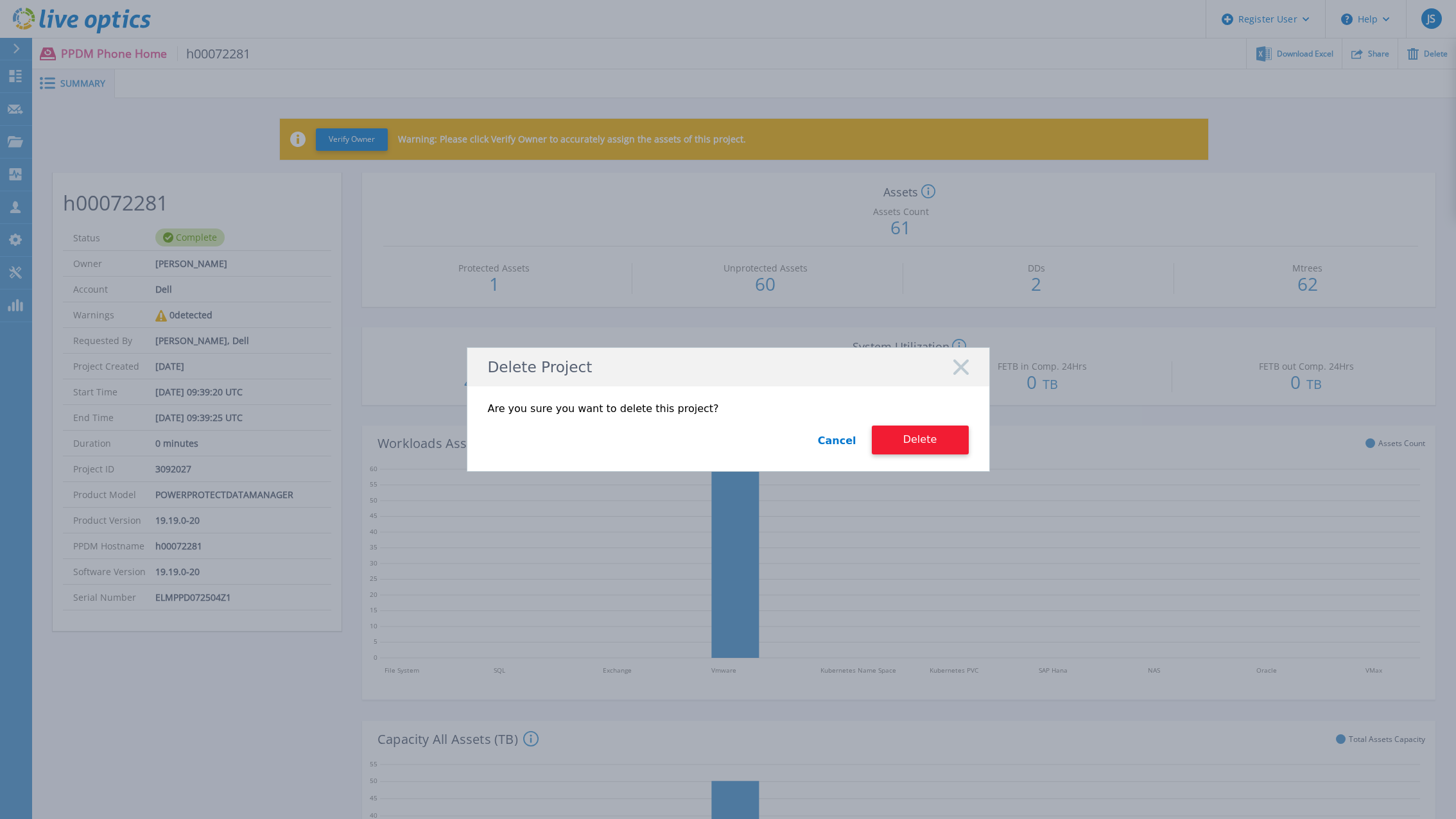
click at [900, 438] on button "Delete" at bounding box center [920, 440] width 97 height 29
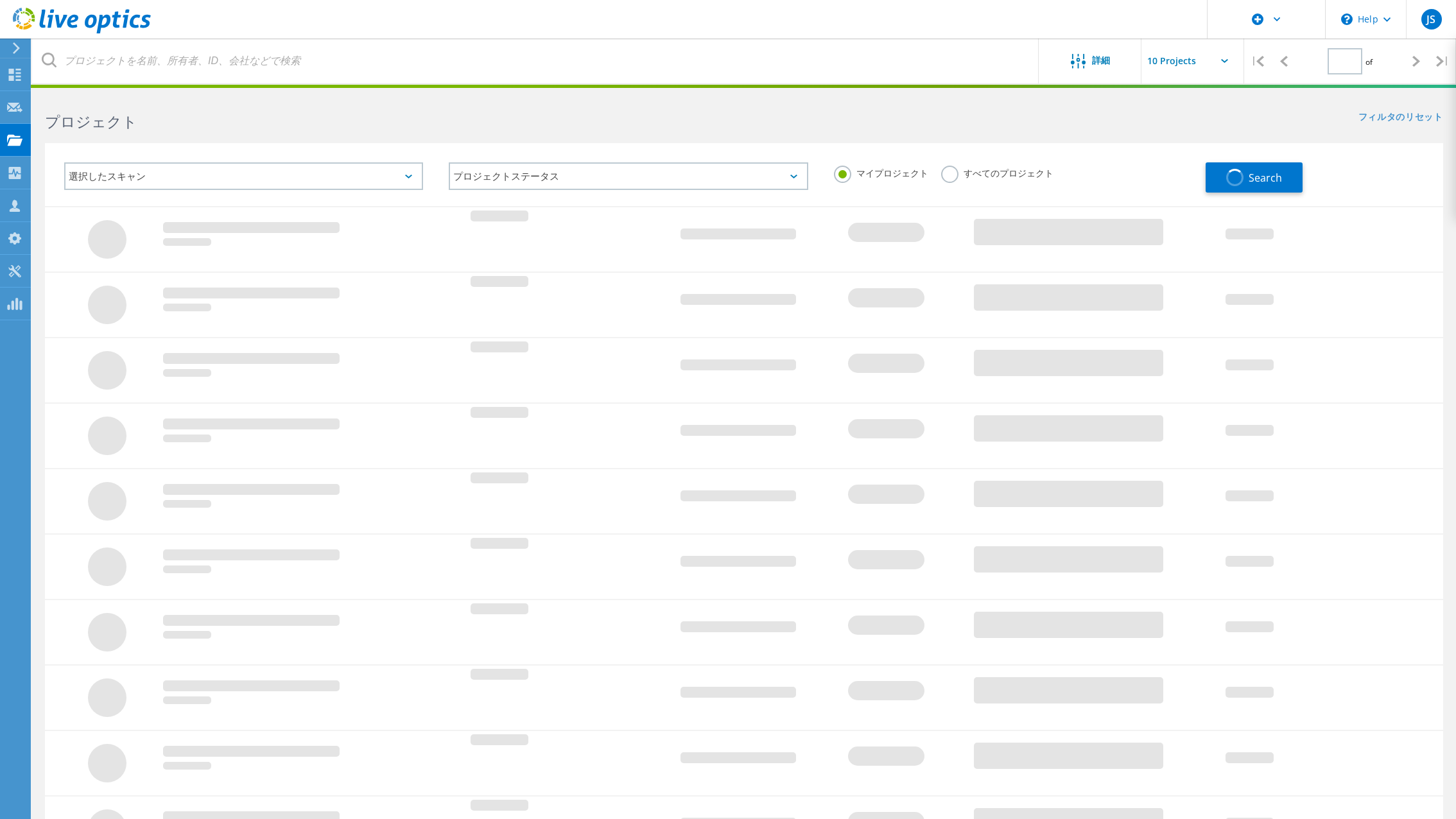
type input "1"
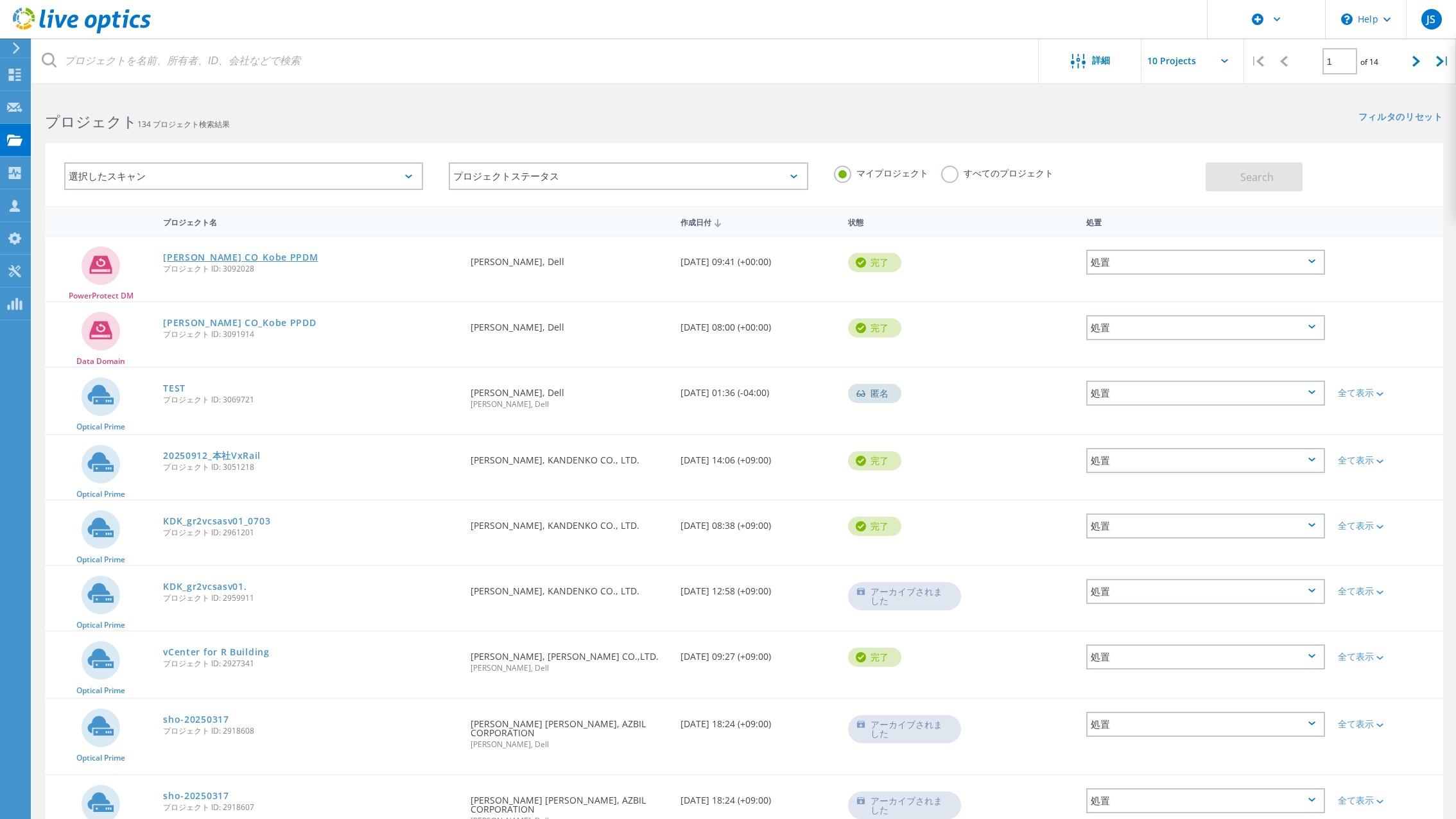
click at [196, 260] on link "[PERSON_NAME] CO_Kobe PPDM" at bounding box center [240, 257] width 154 height 9
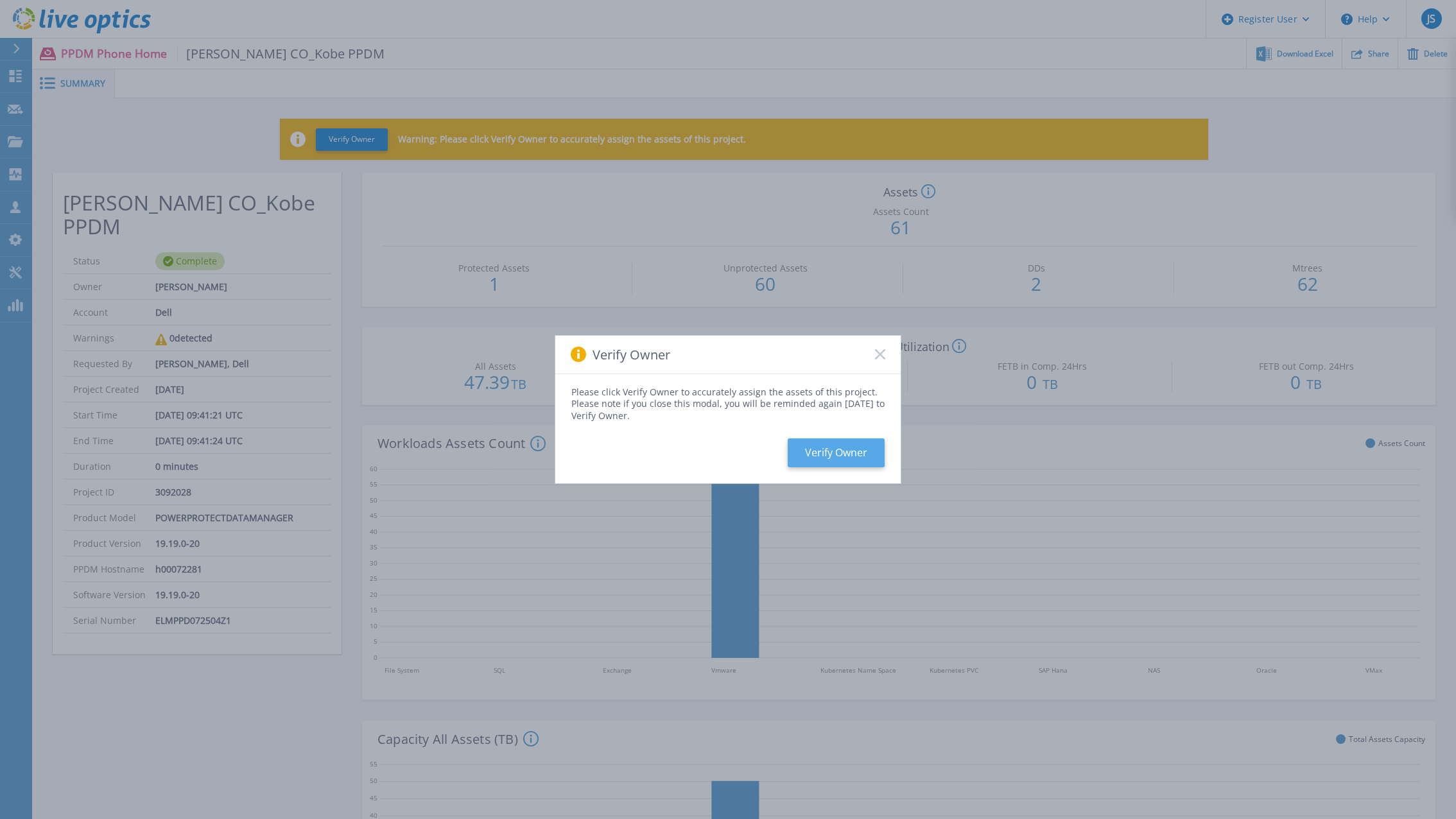
click at [839, 453] on button "Verify Owner" at bounding box center [836, 453] width 97 height 29
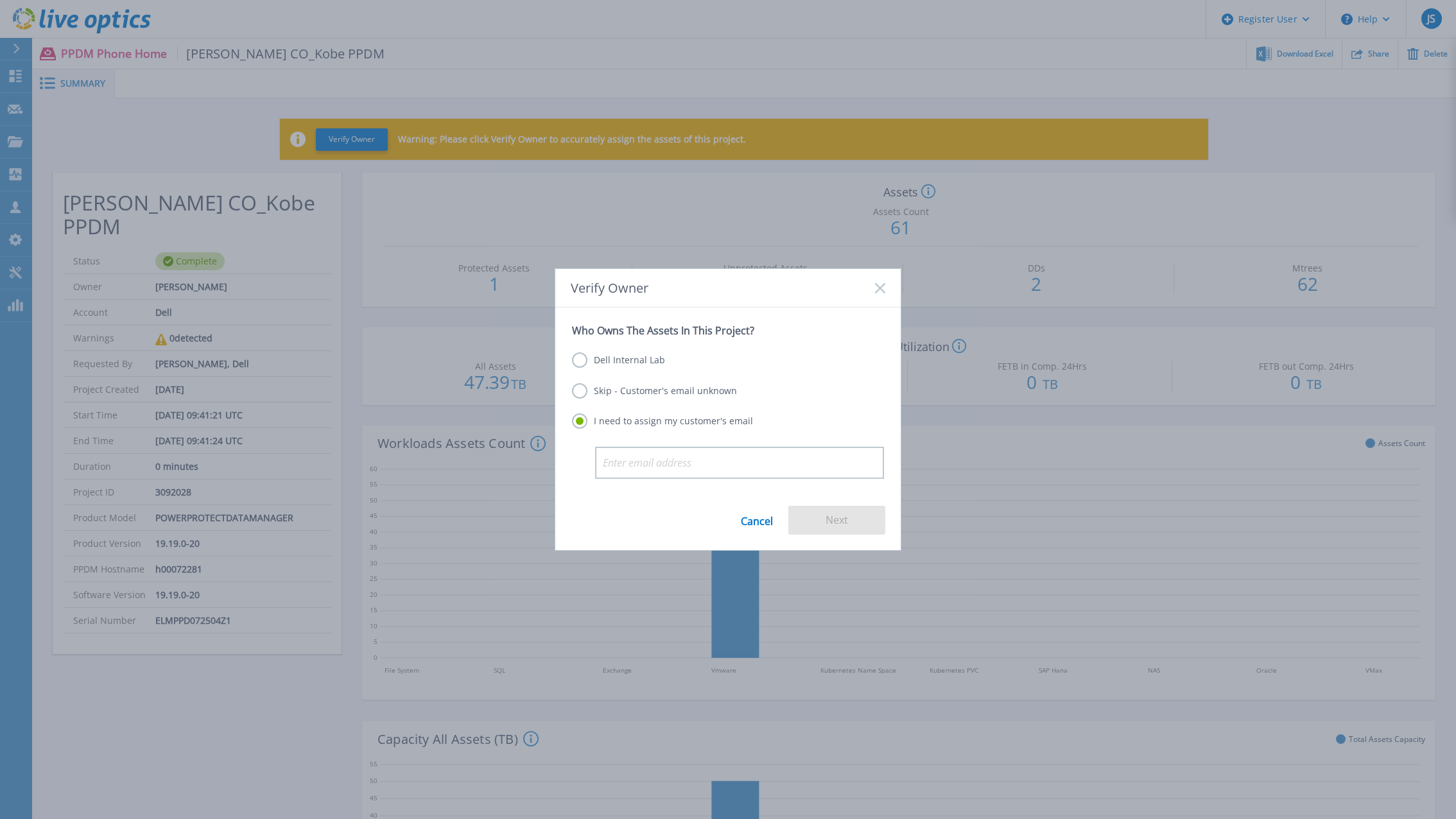
click at [635, 394] on label "Skip - Customer's email unknown" at bounding box center [654, 391] width 165 height 15
click at [0, 0] on input "Skip - Customer's email unknown" at bounding box center [0, 0] width 0 height 0
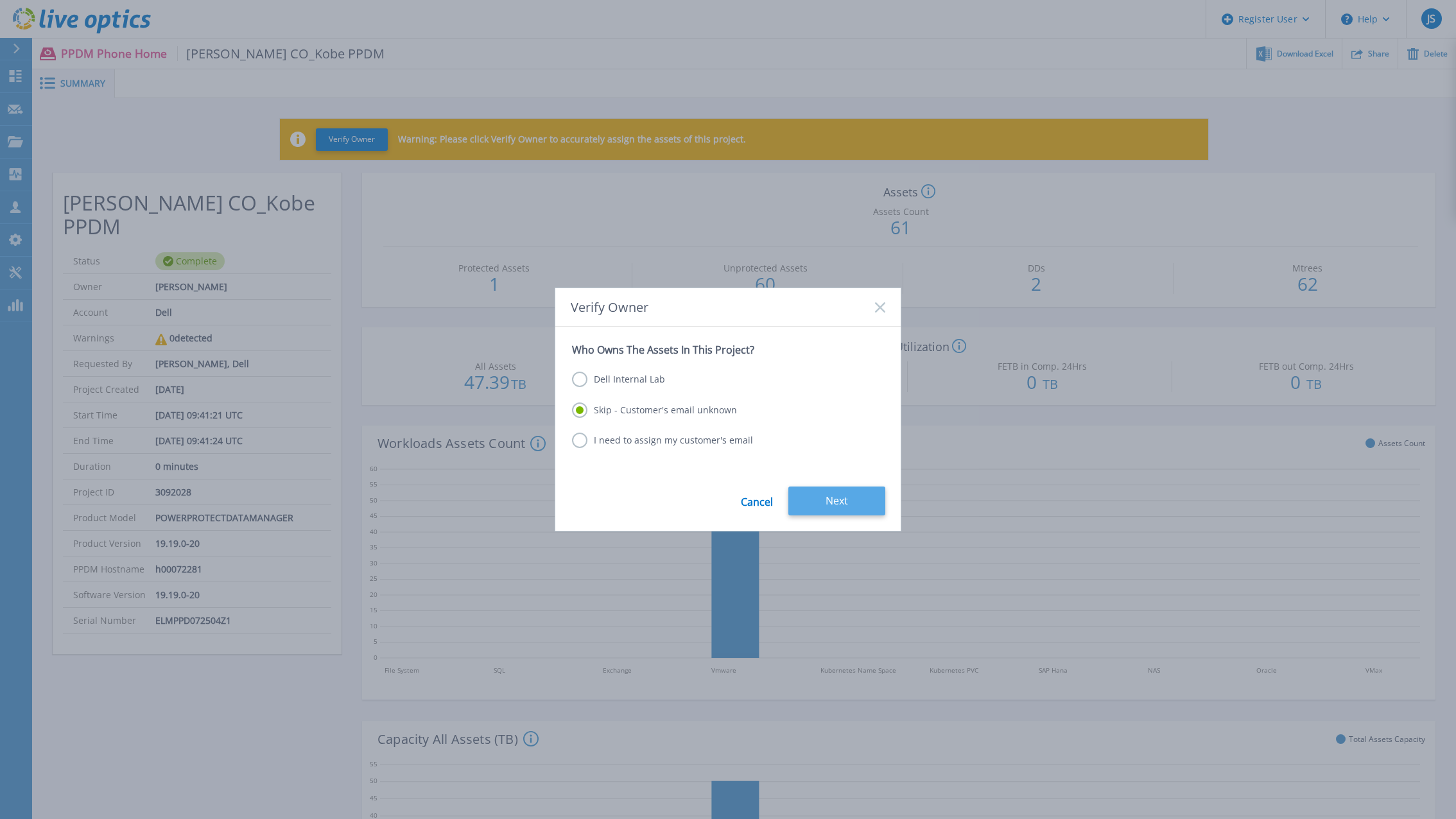
click at [832, 500] on button "Next" at bounding box center [836, 501] width 97 height 29
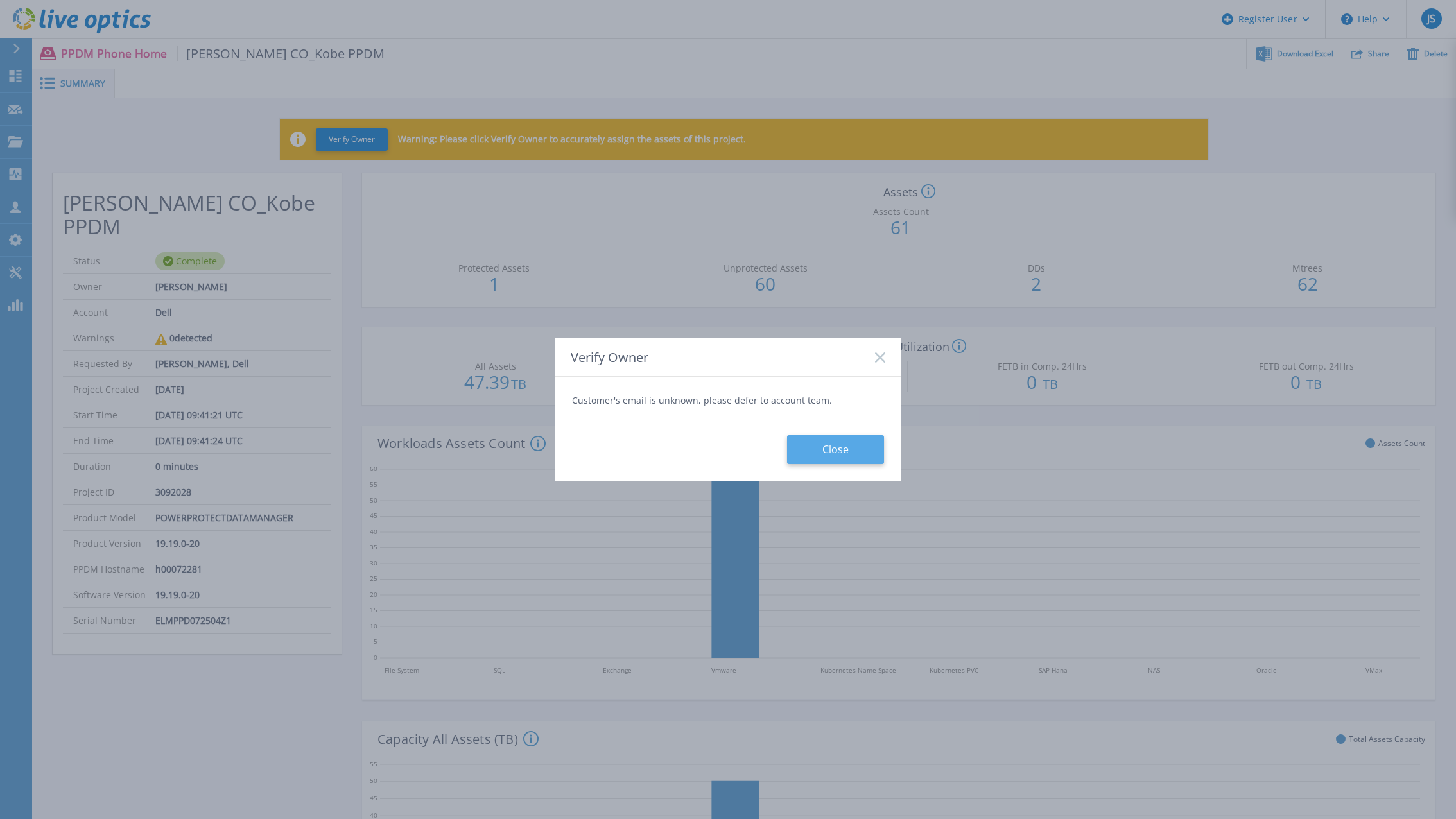
click at [828, 447] on button "Close" at bounding box center [835, 450] width 97 height 29
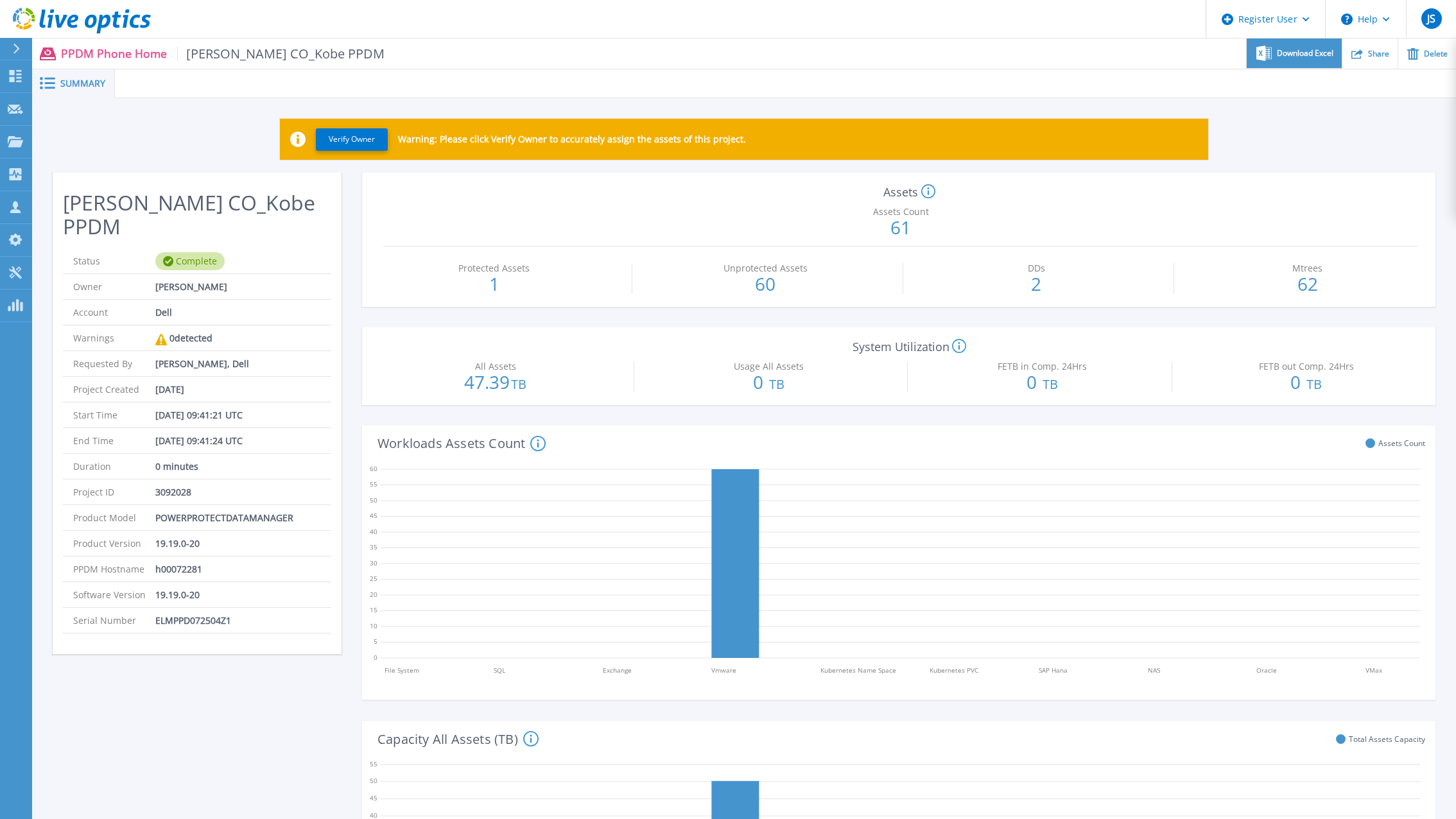
click at [1274, 55] on div "Download Excel" at bounding box center [1294, 53] width 95 height 30
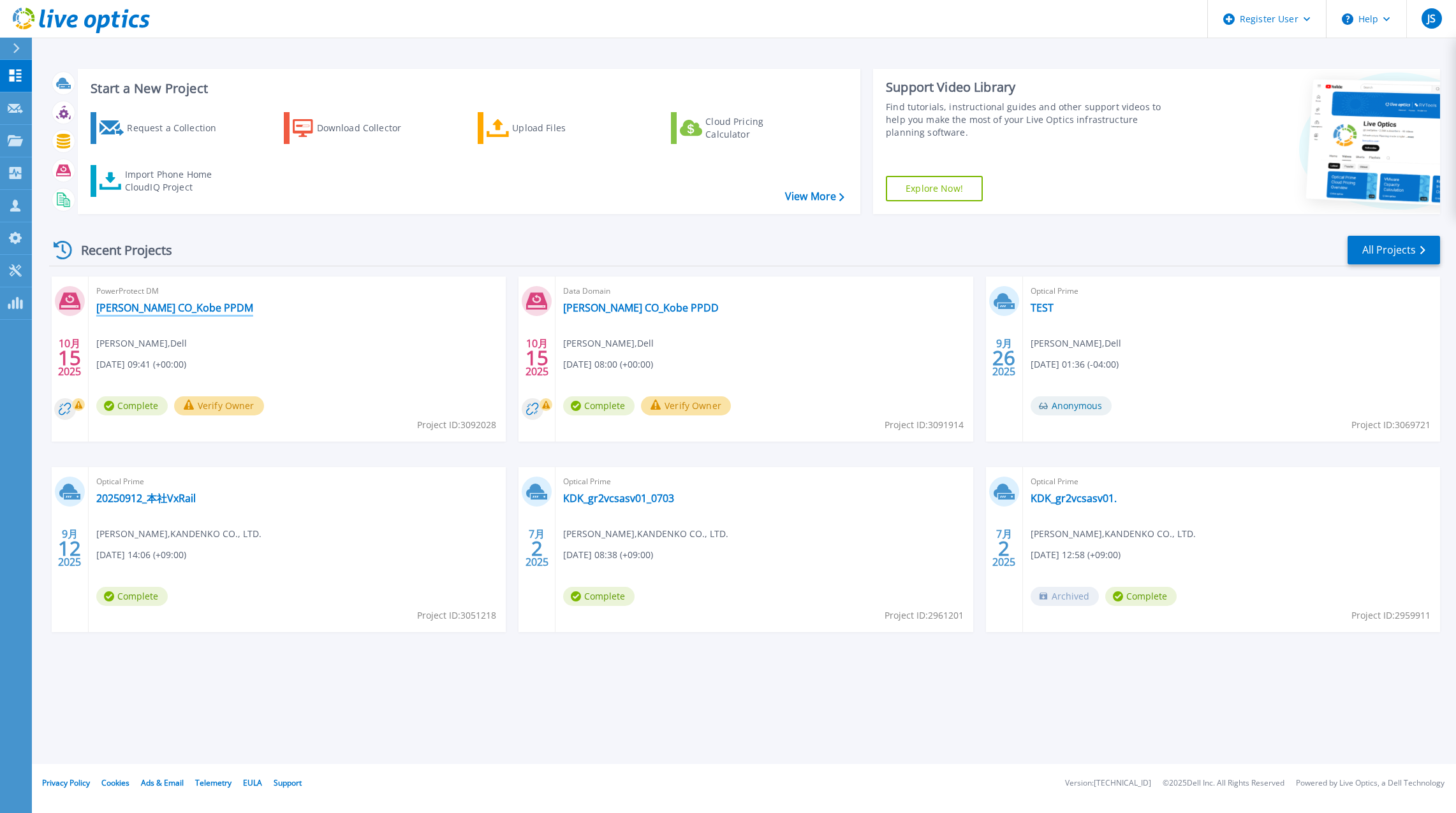
click at [134, 305] on link "[PERSON_NAME] CO_Kobe PPDM" at bounding box center [175, 307] width 157 height 12
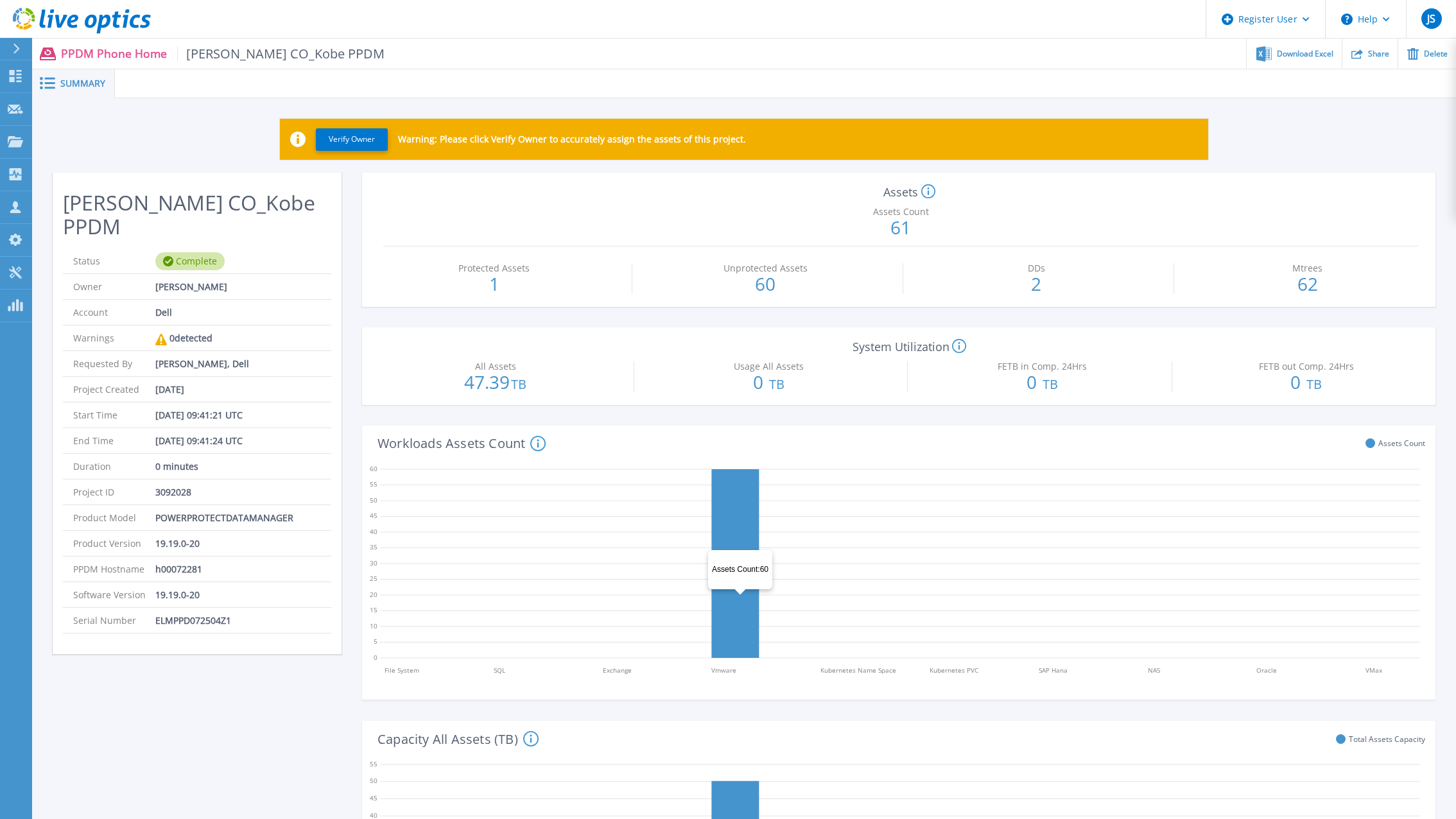
click at [740, 597] on icon at bounding box center [735, 563] width 47 height 188
